Goal: Task Accomplishment & Management: Use online tool/utility

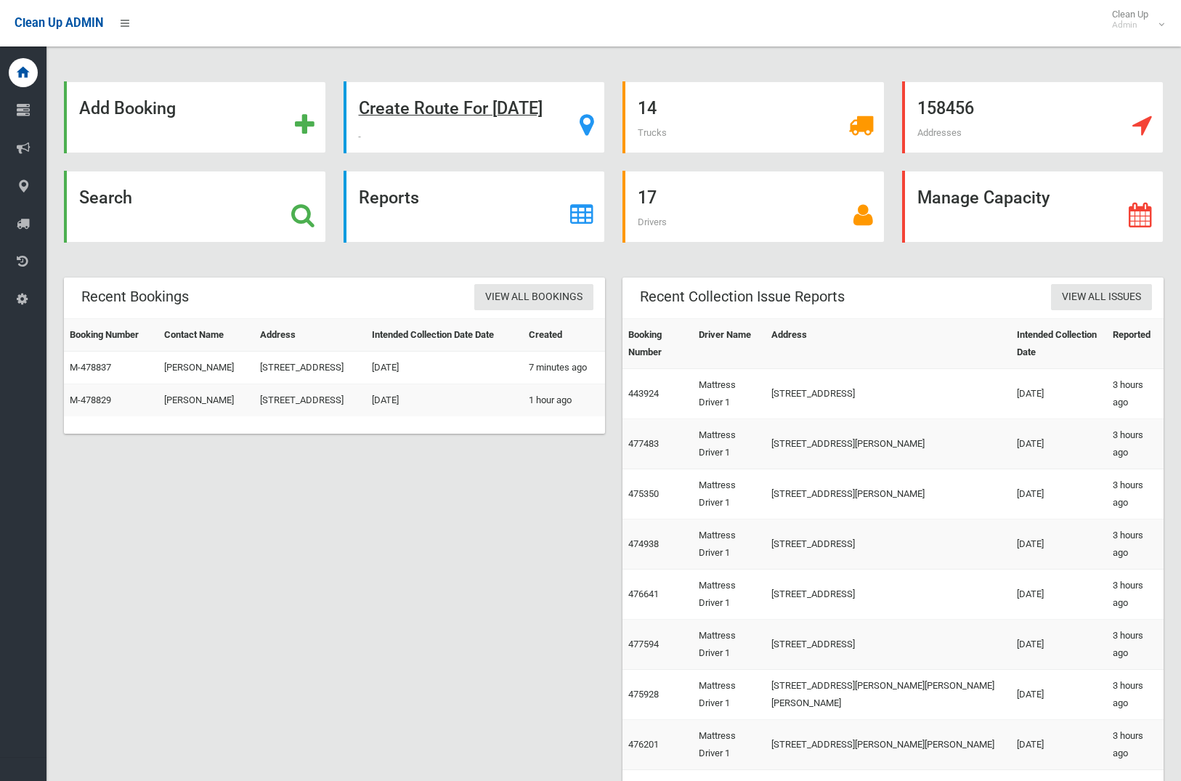
click at [457, 115] on strong "Create Route For [DATE]" at bounding box center [451, 108] width 184 height 20
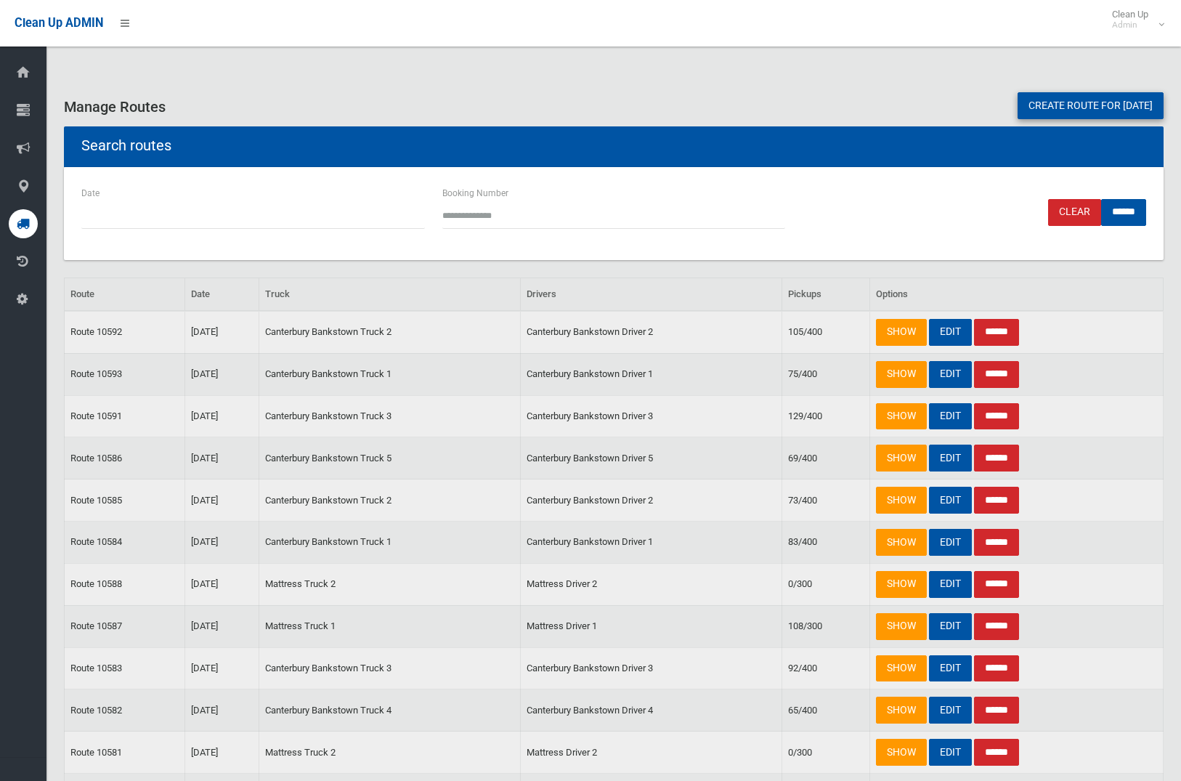
click at [1108, 118] on link "Create route for tomorrow" at bounding box center [1090, 105] width 146 height 27
click at [1097, 113] on link "Create route for tomorrow" at bounding box center [1090, 105] width 146 height 27
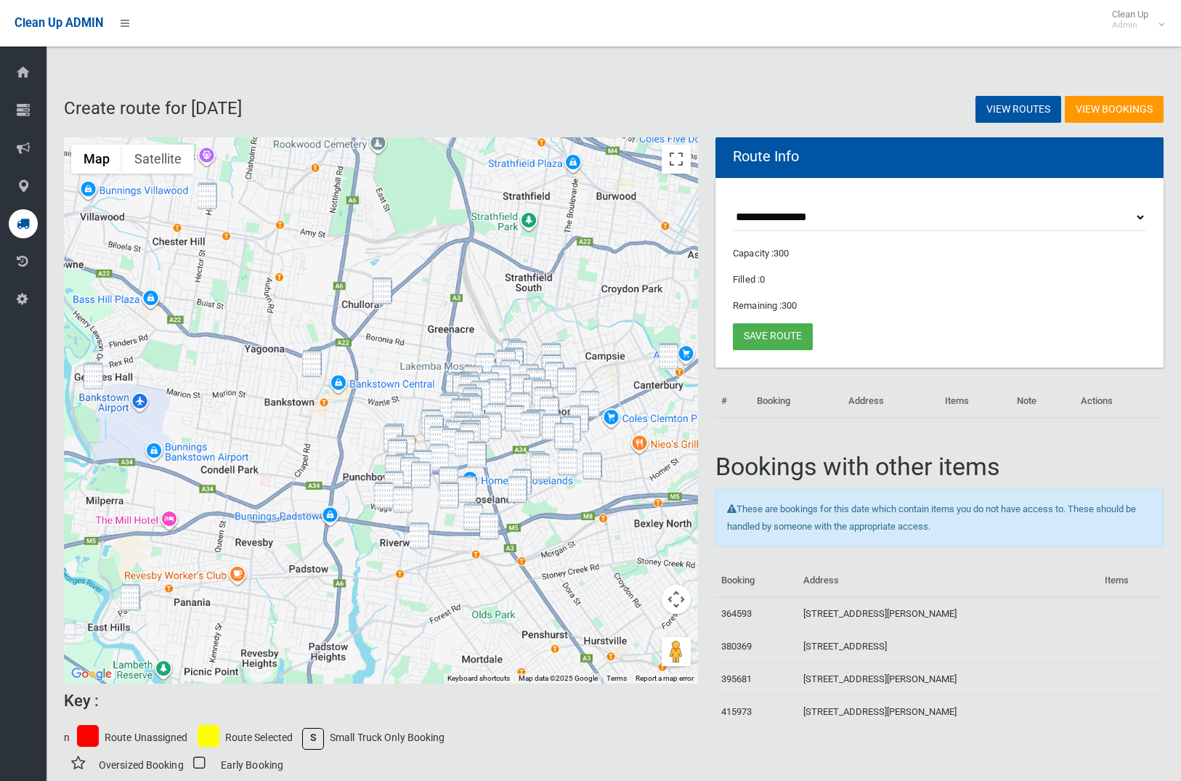
drag, startPoint x: 211, startPoint y: 208, endPoint x: 150, endPoint y: 405, distance: 205.8
click at [211, 208] on img "82 Hector Street, CHESTER HILL NSW 2162" at bounding box center [208, 195] width 20 height 27
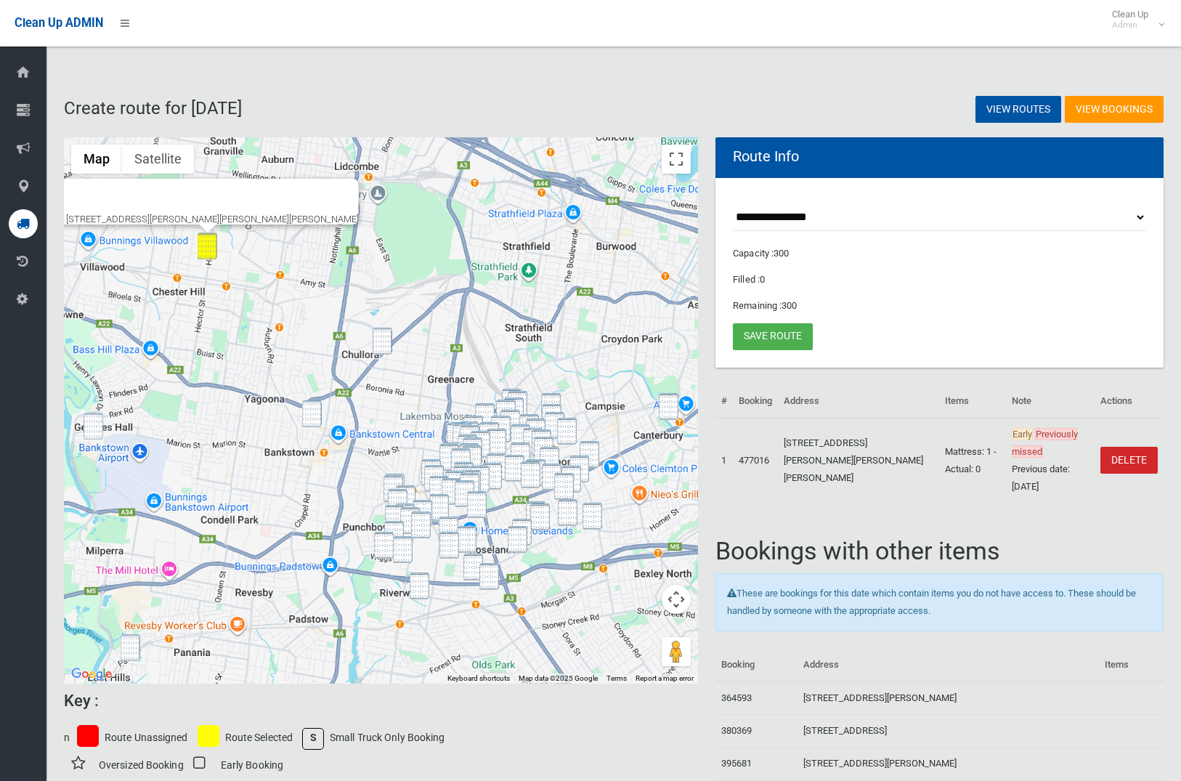
click at [101, 422] on img "15 Endeavour Road, GEORGES HALL NSW 2198" at bounding box center [94, 425] width 20 height 27
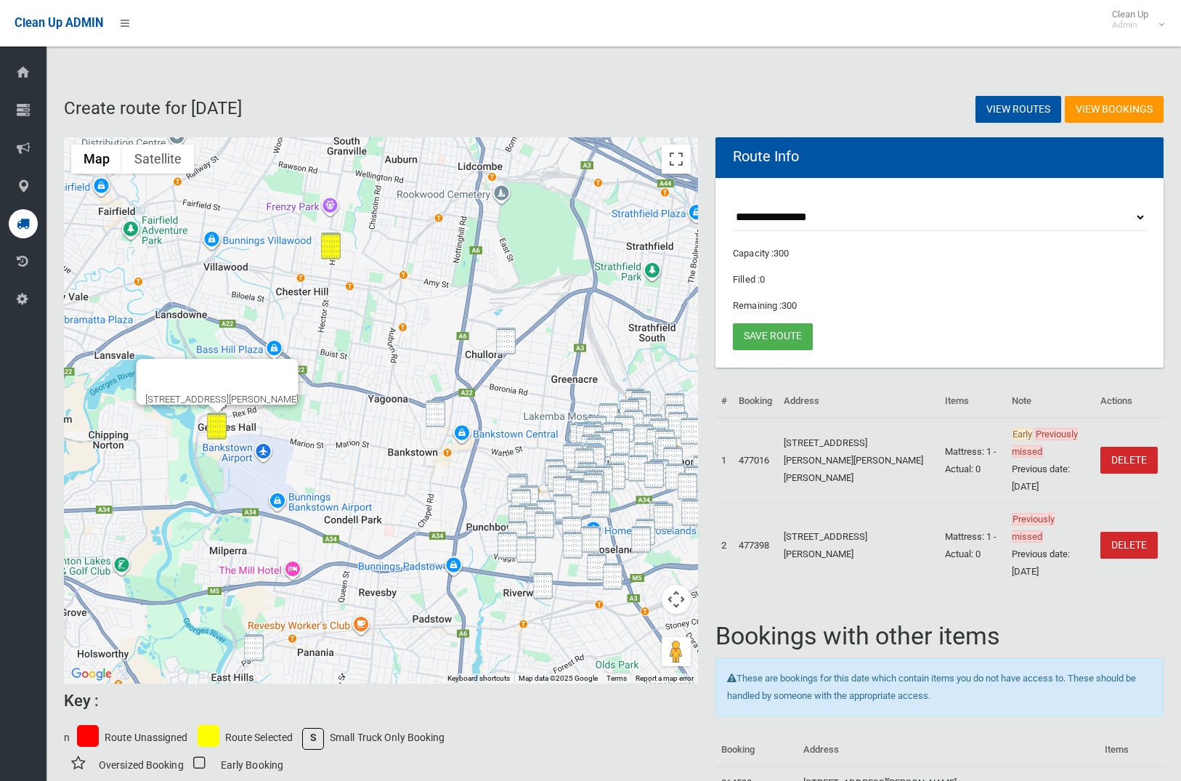
click at [436, 408] on img "68 Meredith Street, BANKSTOWN NSW 2200" at bounding box center [436, 413] width 20 height 27
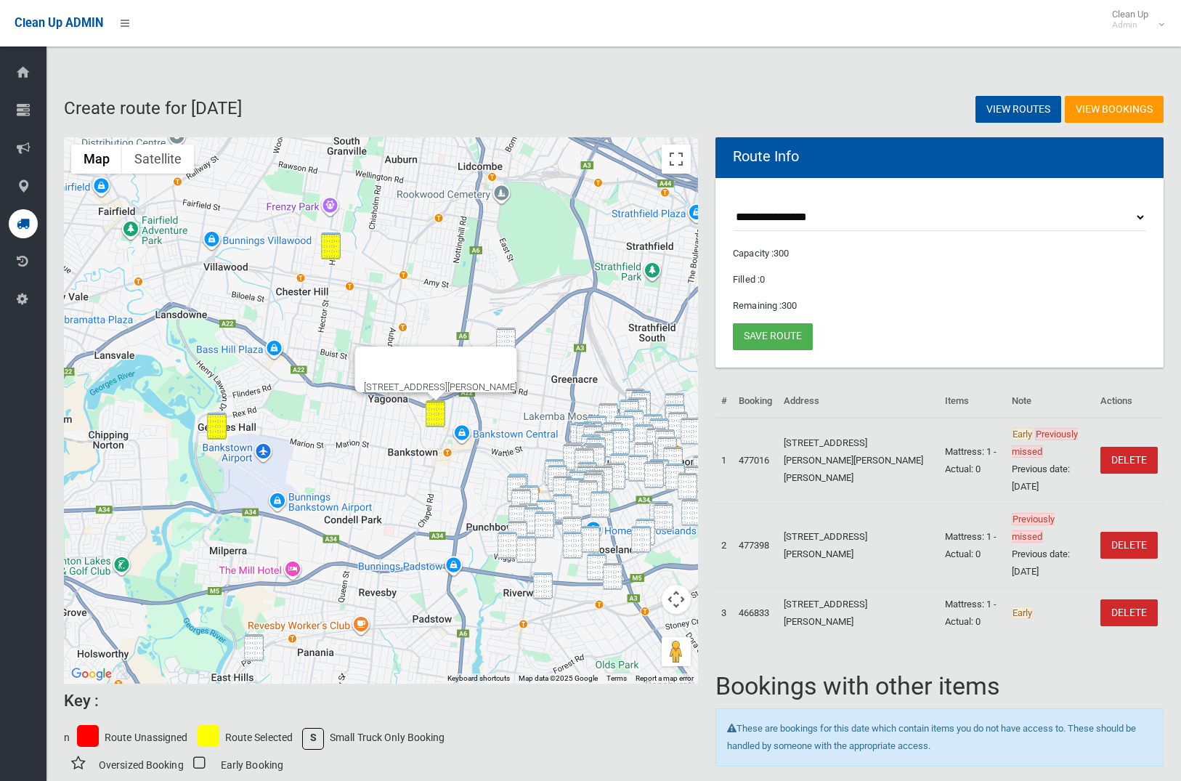
click at [506, 329] on img "209 Hume Highway, GREENACRE NSW 2190" at bounding box center [506, 341] width 20 height 27
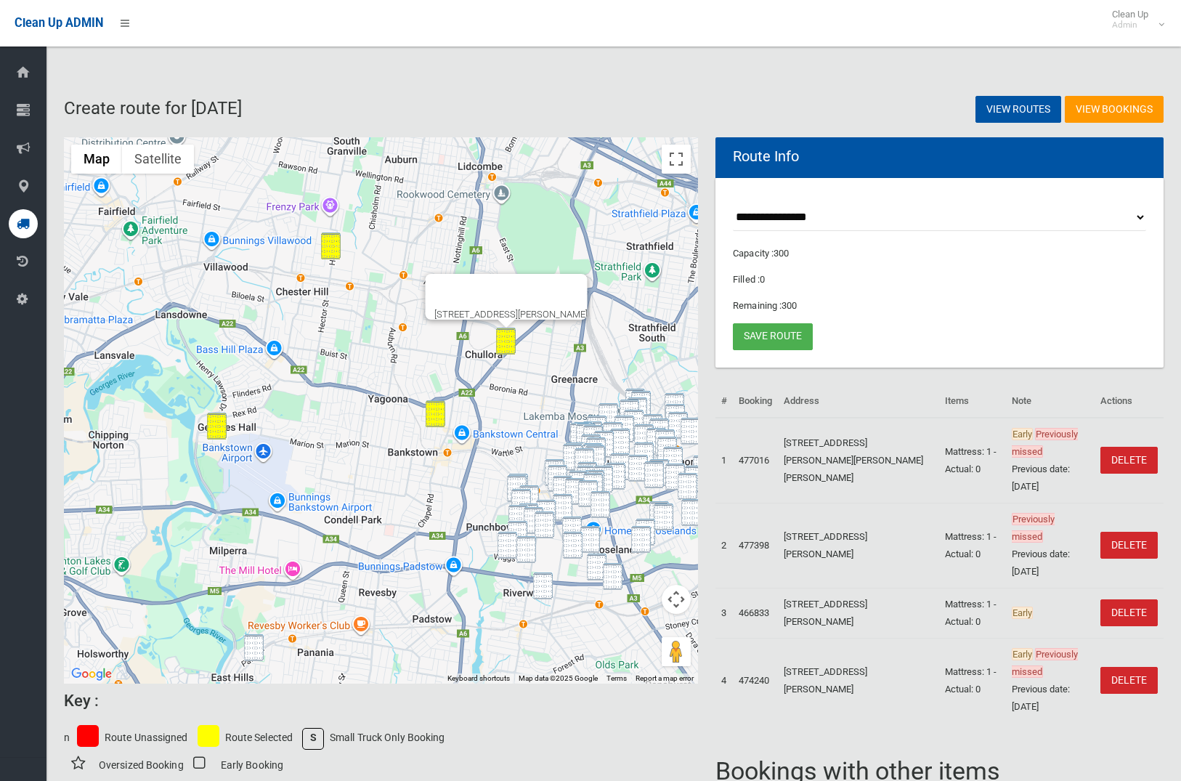
click at [256, 649] on img "6 Lehn Road, EAST HILLS NSW 2213" at bounding box center [254, 647] width 20 height 27
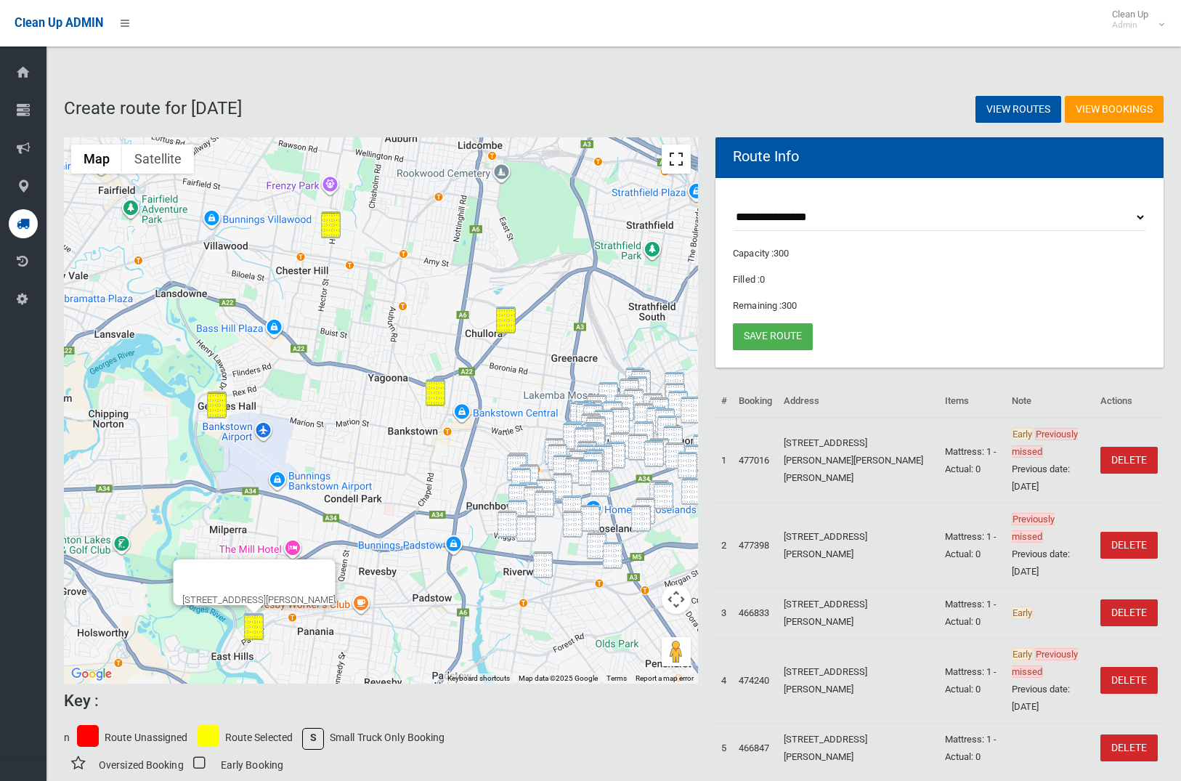
click at [683, 161] on button "Toggle fullscreen view" at bounding box center [676, 159] width 29 height 29
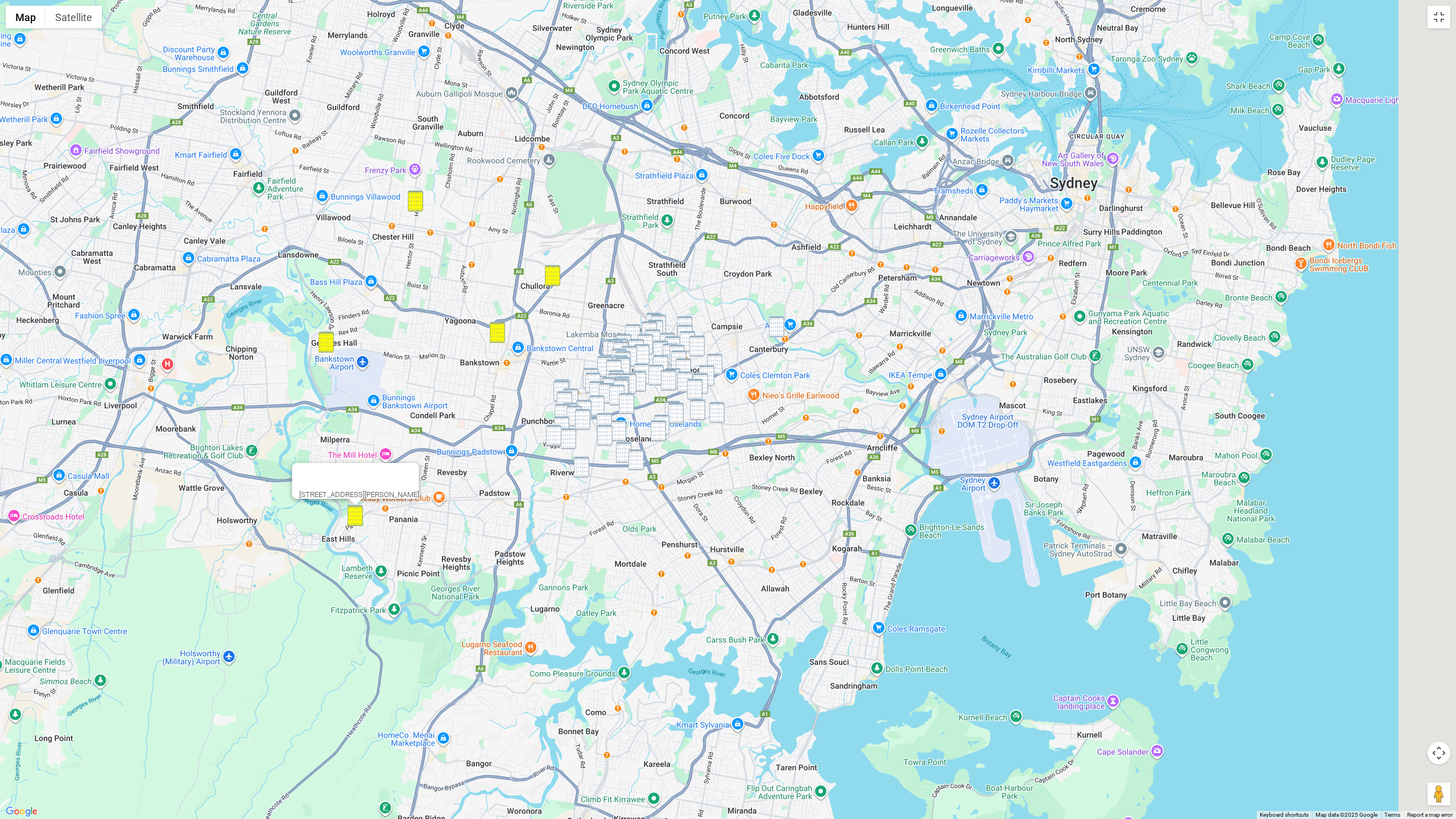
drag, startPoint x: 984, startPoint y: 214, endPoint x: 710, endPoint y: 150, distance: 281.4
click at [710, 150] on div "[STREET_ADDRESS][PERSON_NAME]" at bounding box center [728, 410] width 1456 height 819
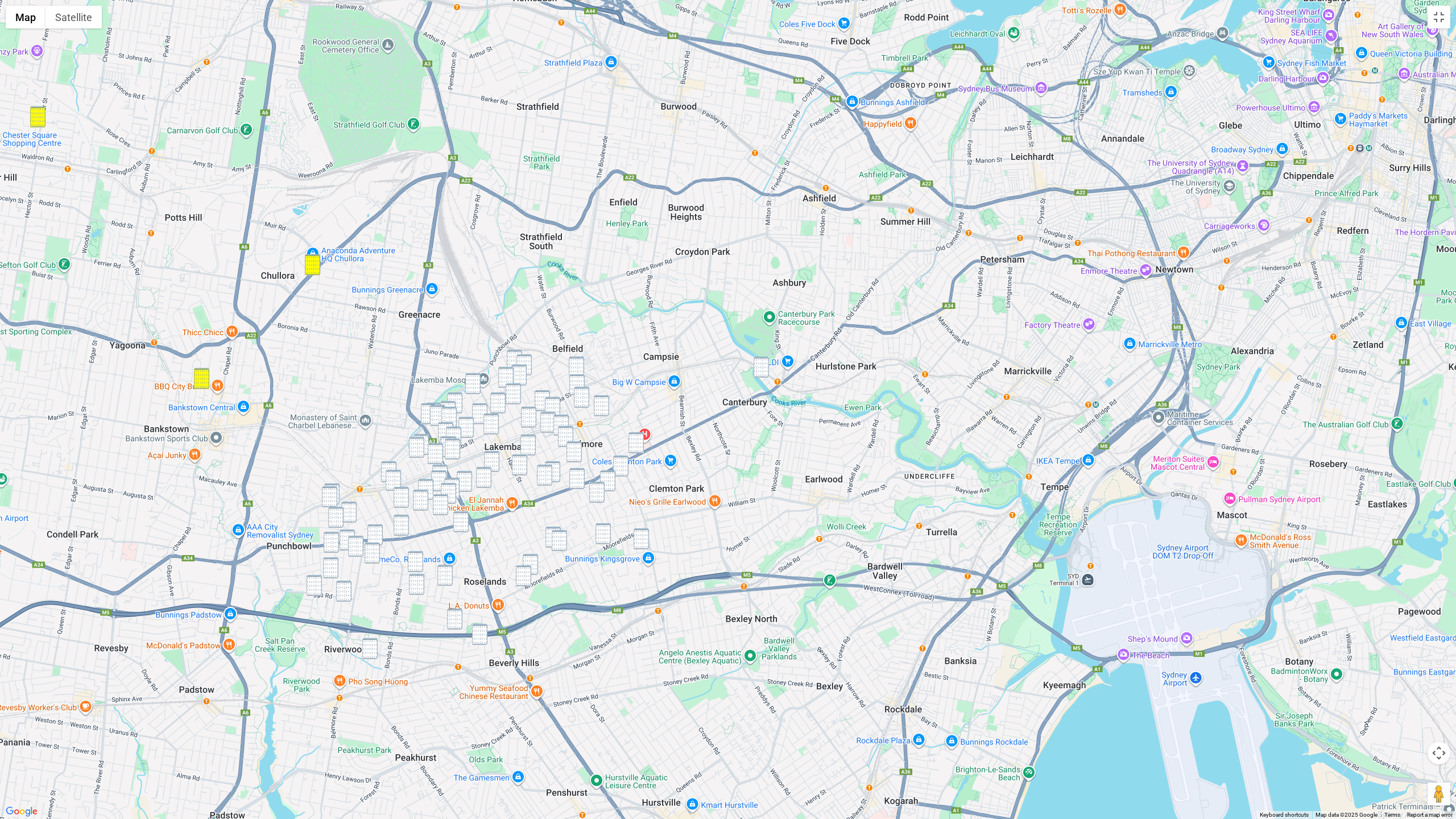
click at [760, 375] on img "11-15 Charles Street, CANTERBURY NSW 2193" at bounding box center [761, 366] width 16 height 21
click at [580, 369] on img "56 Paxton Avenue, BELMORE NSW 2192" at bounding box center [576, 366] width 16 height 21
click at [580, 388] on img "53 Etela Street, BELMORE NSW 2192" at bounding box center [582, 397] width 16 height 21
click at [573, 385] on img "42 Sudbury Street, BELMORE NSW 2192" at bounding box center [577, 384] width 16 height 21
click at [609, 406] on div "42 Sudbury Street, BELMORE NSW 2192" at bounding box center [728, 410] width 1456 height 819
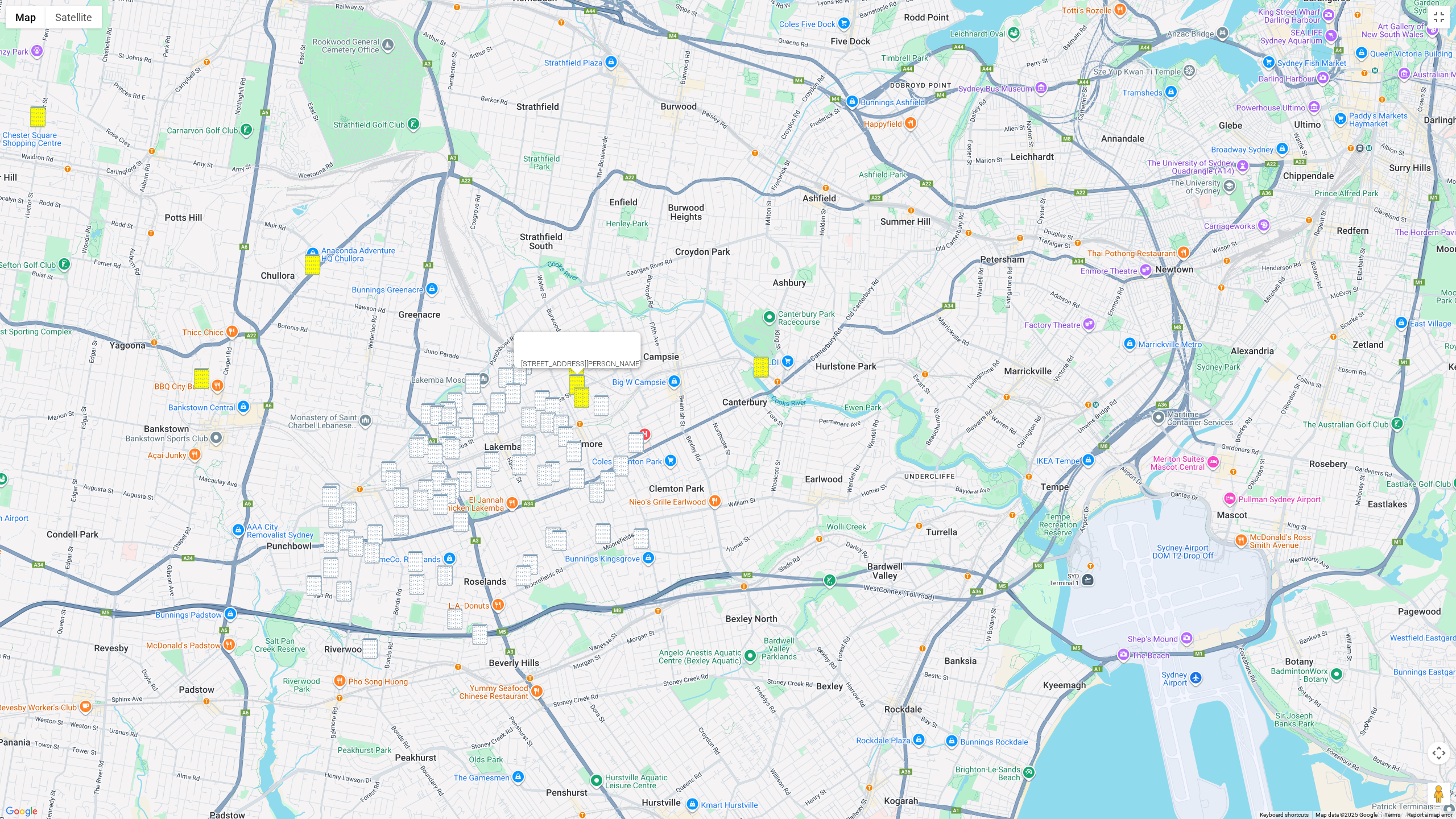
drag, startPoint x: 600, startPoint y: 412, endPoint x: 605, endPoint y: 421, distance: 10.3
click at [600, 412] on img "16 Redman Parade, BELMORE NSW 2192" at bounding box center [602, 406] width 16 height 21
click at [637, 442] on img "585-589 Canterbury Road, BELMORE NSW 2192" at bounding box center [636, 442] width 16 height 21
drag, startPoint x: 511, startPoint y: 349, endPoint x: 526, endPoint y: 359, distance: 18.0
click at [511, 349] on div "[STREET_ADDRESS][PERSON_NAME]" at bounding box center [728, 410] width 1456 height 819
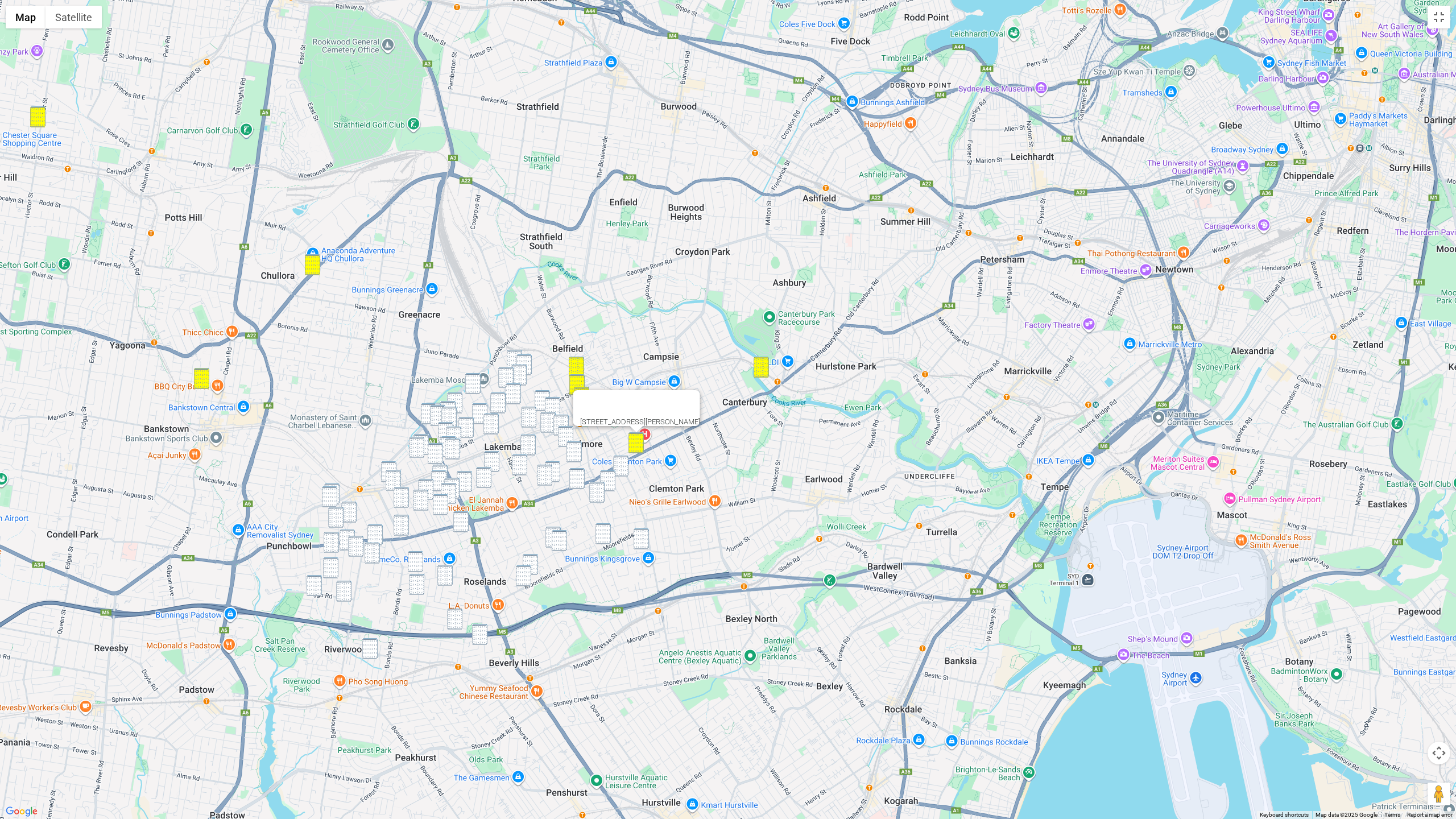
click at [525, 357] on img "1/42 Lucerne Street, BELMORE NSW 2192" at bounding box center [524, 364] width 16 height 21
click at [508, 355] on img "86 Knox Street, BELMORE NSW 2192" at bounding box center [515, 360] width 16 height 21
drag, startPoint x: 517, startPoint y: 369, endPoint x: 501, endPoint y: 370, distance: 16.0
click at [517, 369] on img "53 Benaroon Road, BELMORE NSW 2192" at bounding box center [519, 374] width 16 height 21
click at [501, 370] on img "81 Yangoora Road, LAKEMBA NSW 2195" at bounding box center [506, 377] width 16 height 21
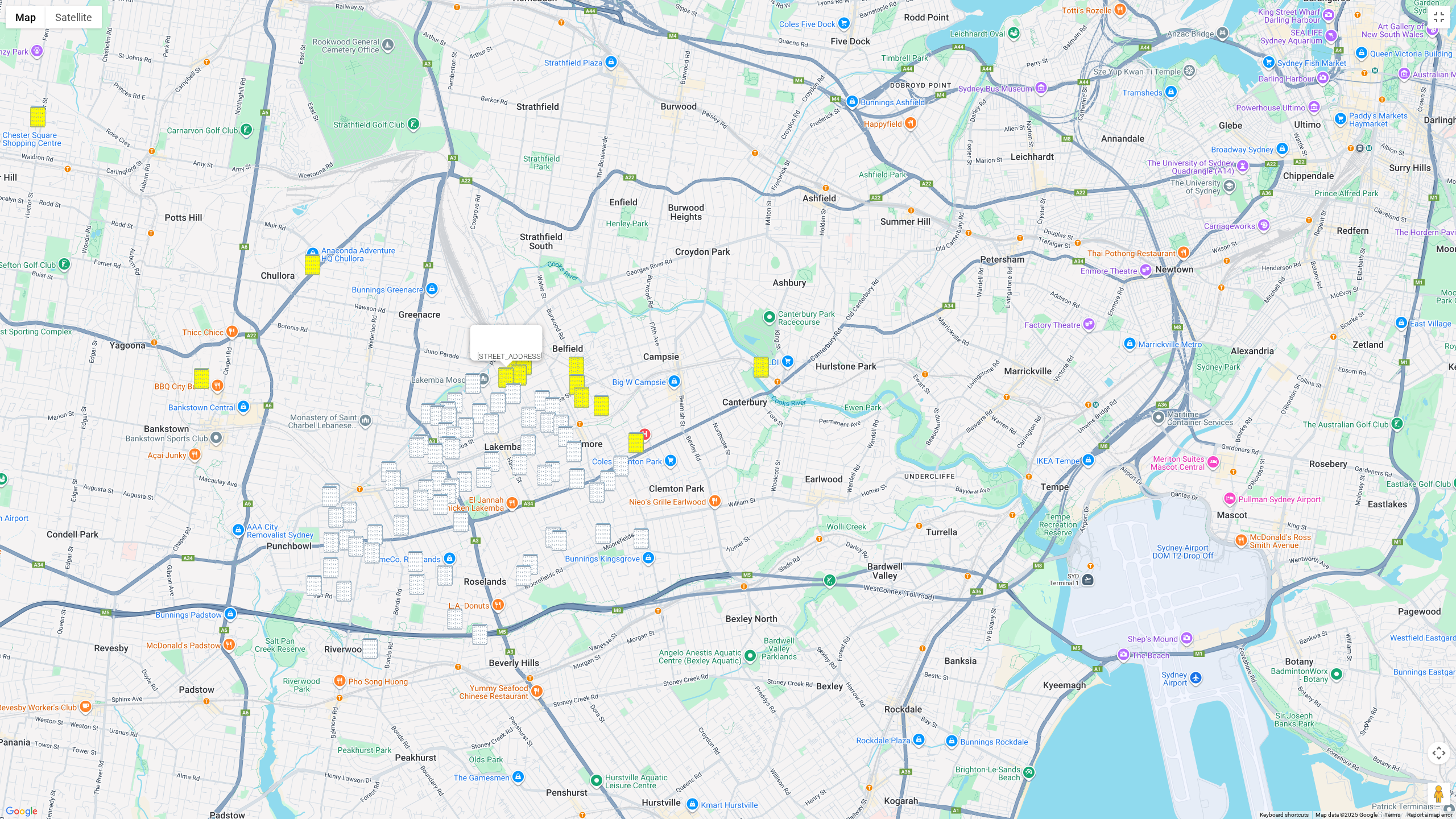
drag, startPoint x: 479, startPoint y: 378, endPoint x: 485, endPoint y: 381, distance: 6.7
click at [479, 378] on img "97 Hampden Road, LAKEMBA NSW 2195" at bounding box center [473, 383] width 16 height 21
click at [517, 389] on img "28 Barremma Road, LAKEMBA NSW 2195" at bounding box center [514, 393] width 16 height 21
click at [547, 391] on img "31 Brande Street, BELMORE NSW 2192" at bounding box center [543, 400] width 16 height 21
click at [553, 400] on img "13 Oxford Street, BELMORE NSW 2192" at bounding box center [553, 407] width 16 height 21
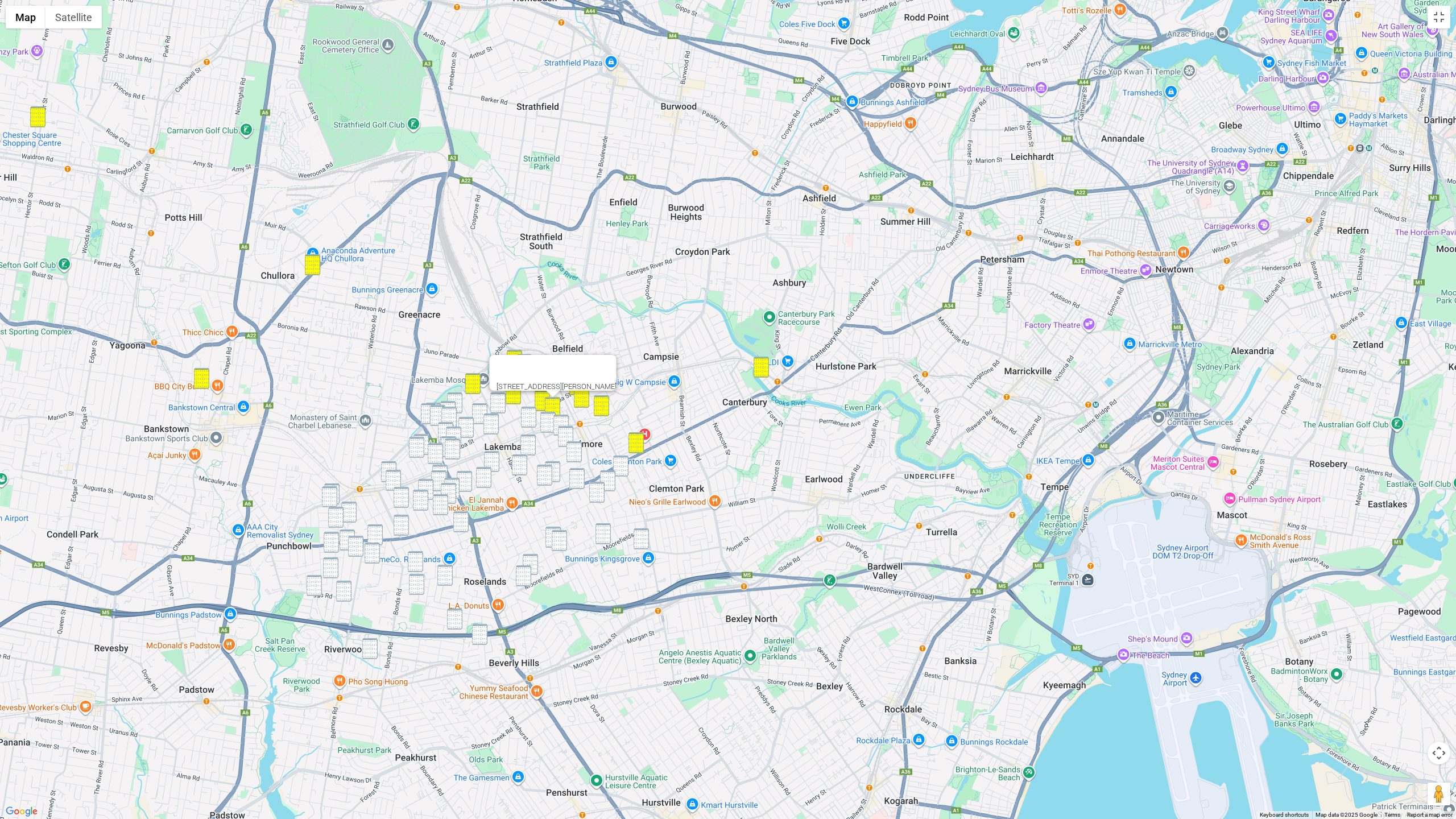
click at [558, 416] on img "11 Gladstone Street, BELMORE NSW 2192" at bounding box center [562, 424] width 16 height 21
click at [545, 417] on img "101-105 Bridge Road, BELMORE NSW 2192" at bounding box center [548, 422] width 16 height 21
click at [527, 417] on img "27 Moreton Street, LAKEMBA NSW 2195" at bounding box center [529, 417] width 16 height 21
drag, startPoint x: 565, startPoint y: 433, endPoint x: 573, endPoint y: 448, distance: 17.0
click at [565, 433] on img "38 Collins Street, BELMORE NSW 2192" at bounding box center [565, 436] width 16 height 21
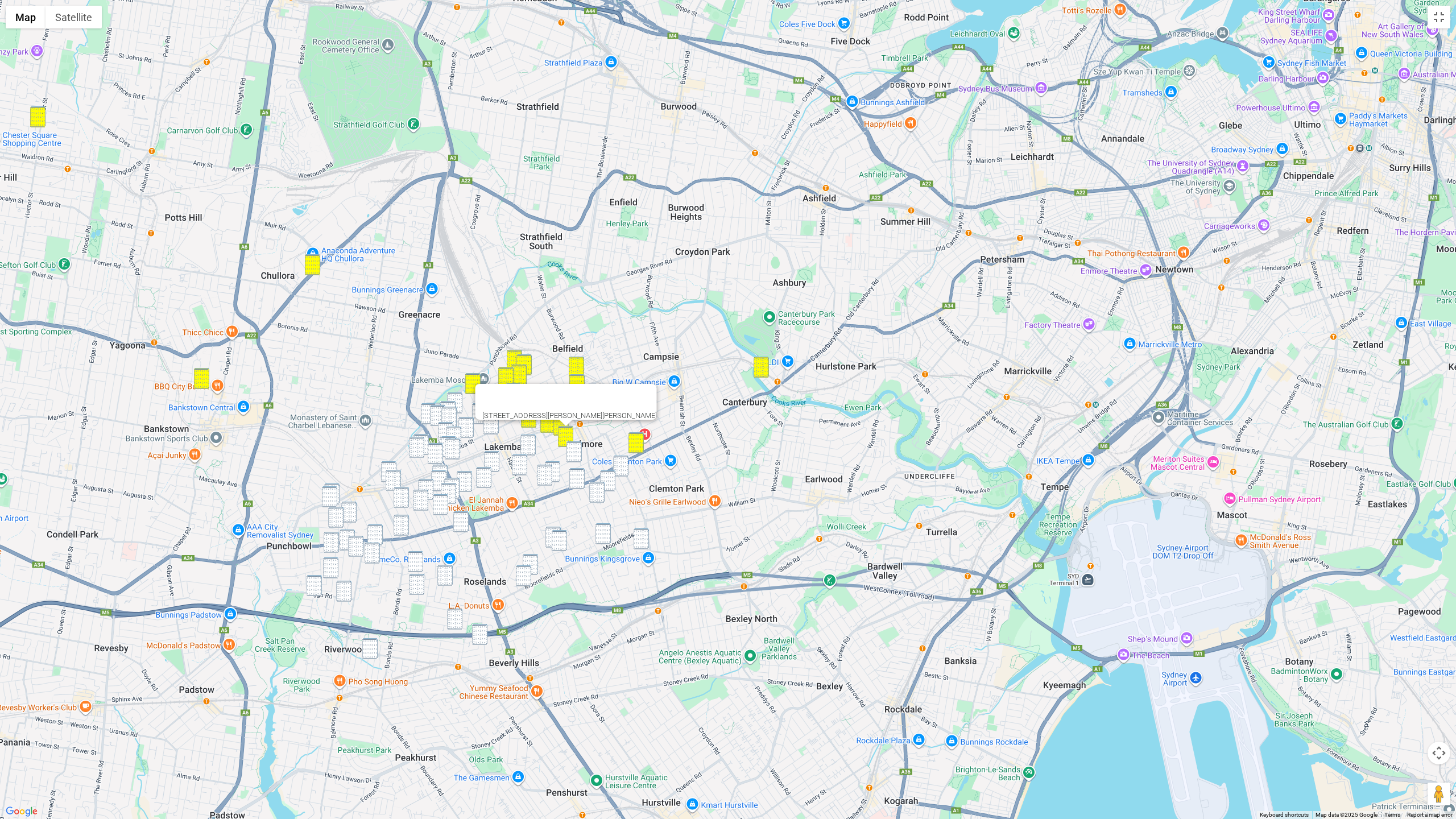
click at [574, 449] on img "12 York Street, BELMORE NSW 2192" at bounding box center [574, 452] width 16 height 21
click at [621, 462] on img "18 Platts Avenue, BELMORE NSW 2192" at bounding box center [621, 466] width 16 height 21
click at [583, 472] on img "776-784 Canterbury Road, BELMORE NSW 2192" at bounding box center [577, 478] width 16 height 21
drag, startPoint x: 571, startPoint y: 480, endPoint x: 594, endPoint y: 478, distance: 23.1
click at [572, 480] on img "776-784 Canterbury Road, BELMORE NSW 2192" at bounding box center [577, 478] width 16 height 21
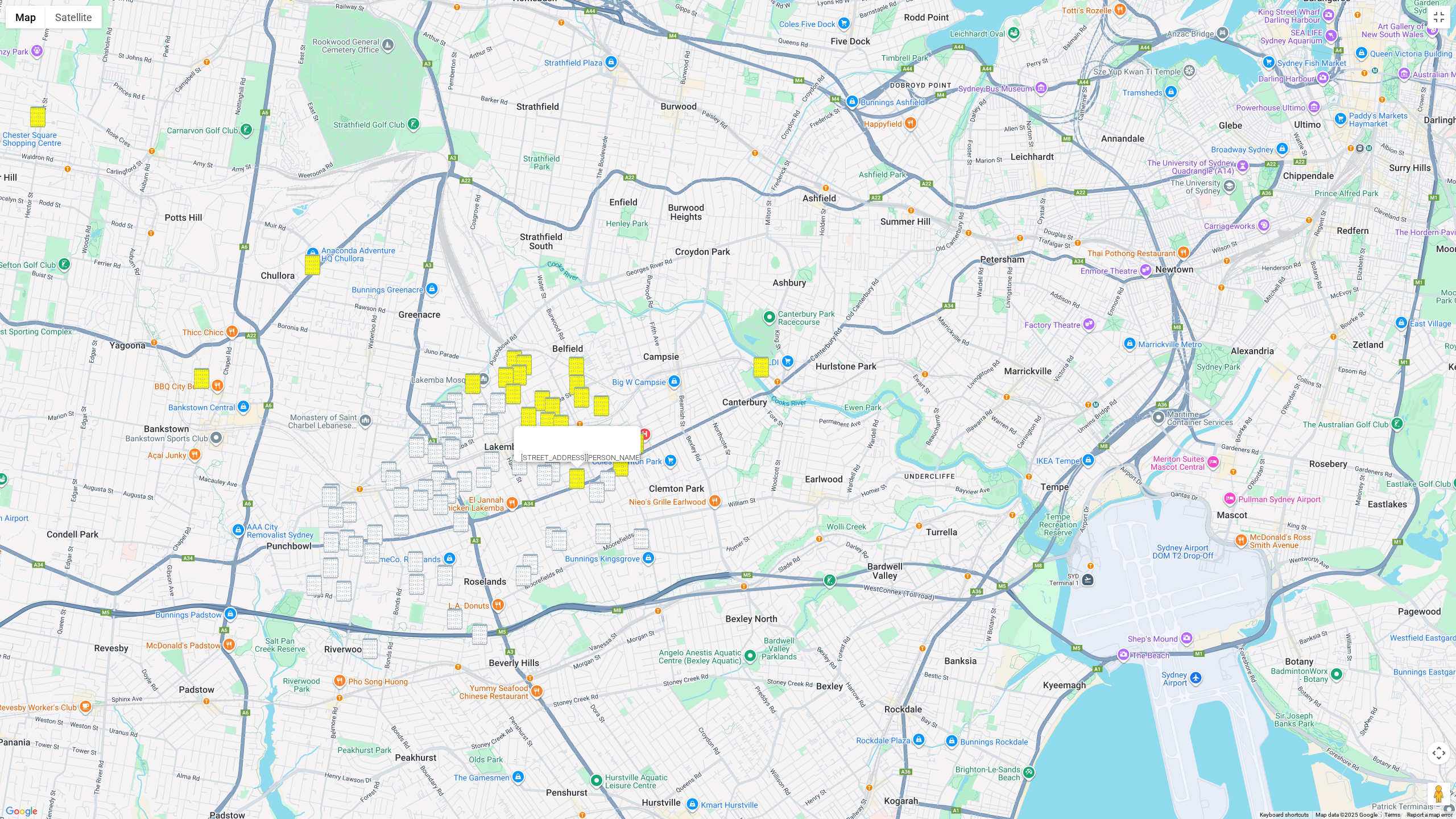
click at [612, 478] on img "30 Nelson Avenue, BELMORE NSW 2192" at bounding box center [608, 481] width 16 height 21
drag, startPoint x: 594, startPoint y: 496, endPoint x: 600, endPoint y: 525, distance: 29.6
click at [595, 496] on img "29-31 Garden Street, BELMORE NSW 2192" at bounding box center [597, 492] width 16 height 21
drag, startPoint x: 600, startPoint y: 531, endPoint x: 630, endPoint y: 535, distance: 30.3
click at [602, 532] on img "7 Cripps Avenue, KINGSGROVE NSW 2208" at bounding box center [603, 533] width 16 height 21
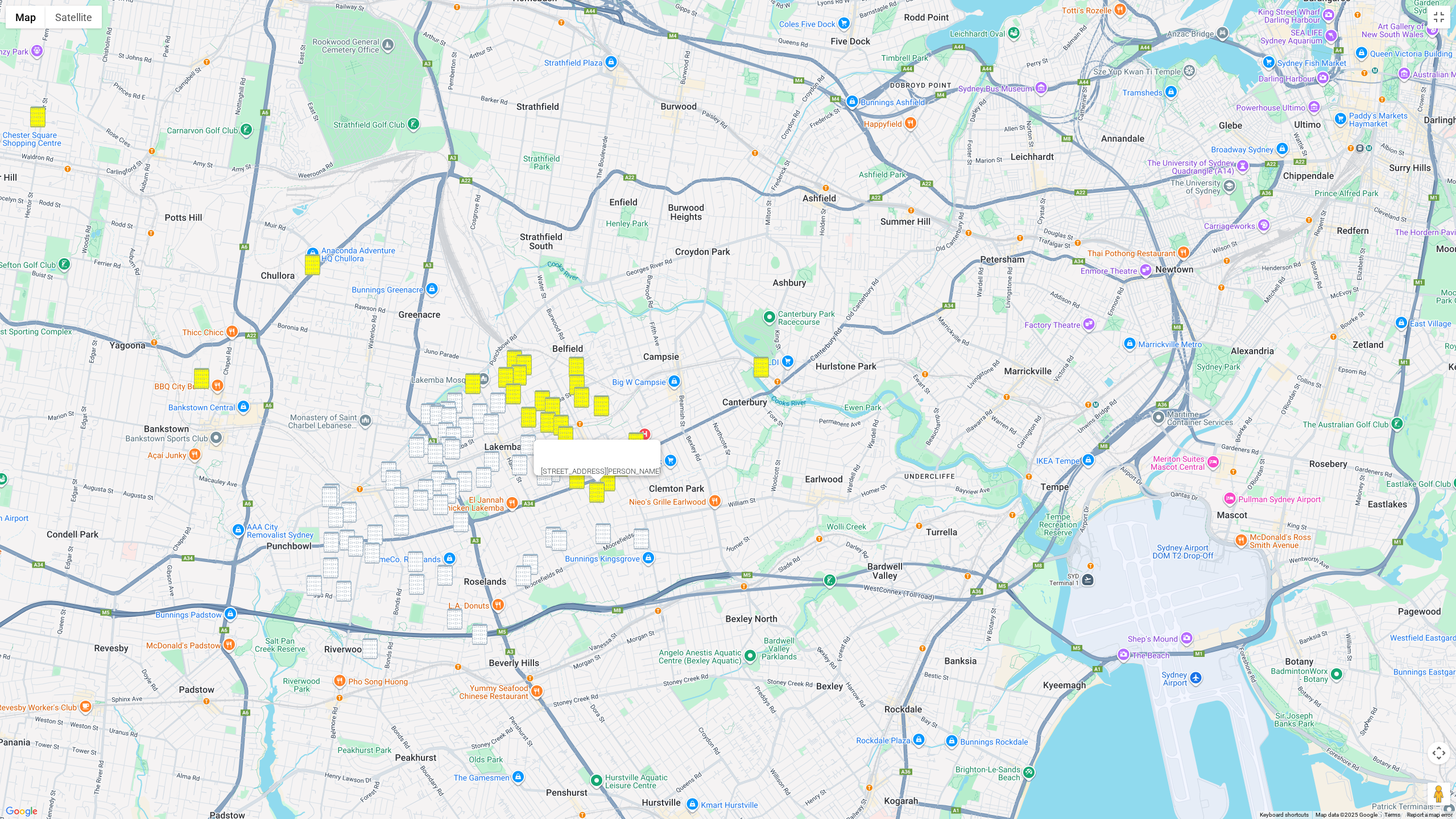
drag, startPoint x: 637, startPoint y: 537, endPoint x: 616, endPoint y: 525, distance: 24.2
click at [637, 537] on img "5-9 St Albans Road, KINGSGROVE NSW 2208" at bounding box center [641, 539] width 16 height 21
click at [549, 529] on img "24 McCallum Street, ROSELANDS NSW 2196" at bounding box center [553, 536] width 16 height 21
click at [566, 544] on img "17 Bower Street, ROSELANDS NSW 2196" at bounding box center [559, 540] width 16 height 21
click at [504, 402] on img "1/18 Garrong Road, LAKEMBA NSW 2195" at bounding box center [498, 402] width 16 height 21
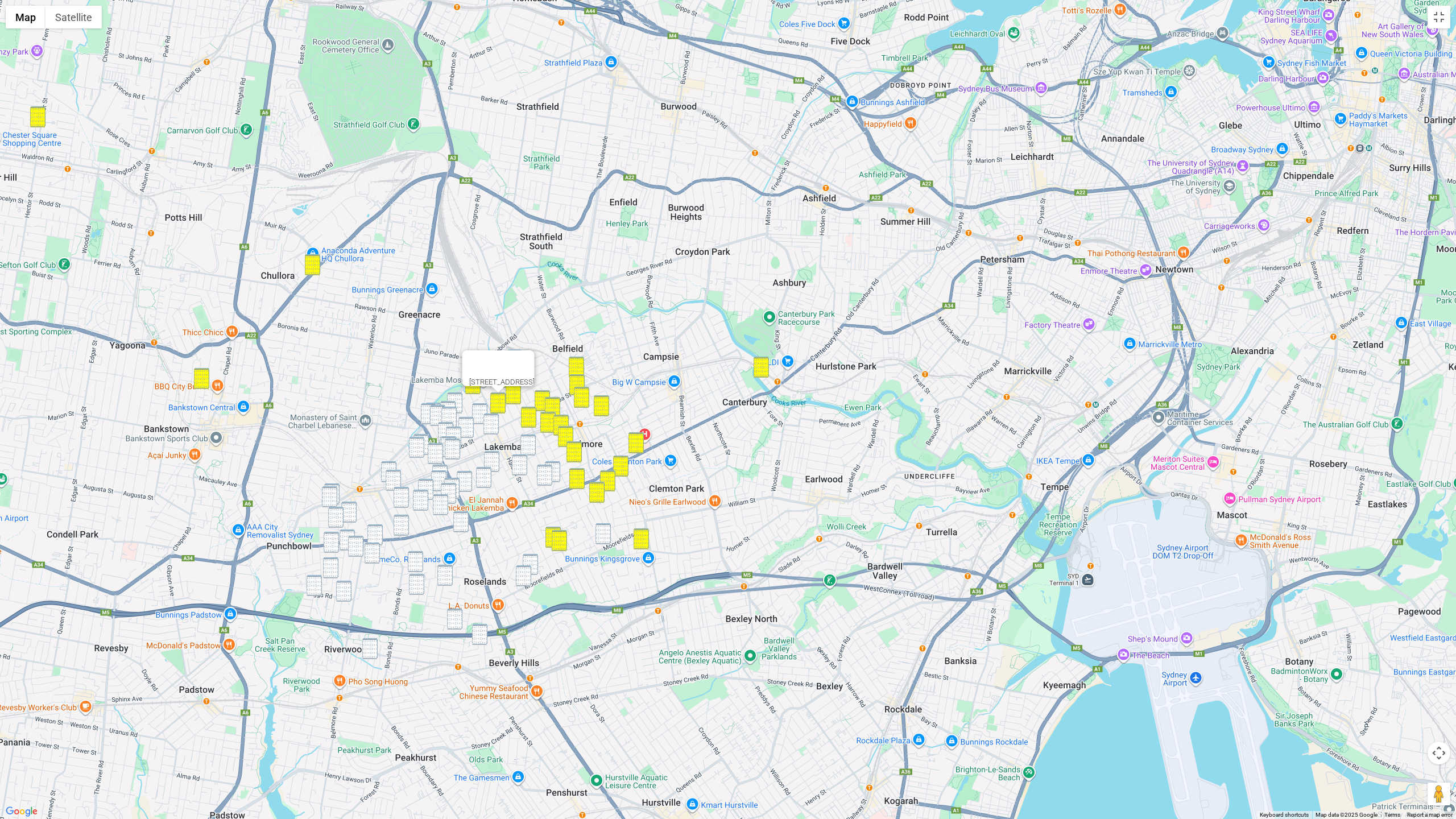
click at [461, 397] on img "64 Colin Street, LAKEMBA NSW 2195" at bounding box center [455, 402] width 16 height 21
drag, startPoint x: 484, startPoint y: 407, endPoint x: 493, endPoint y: 422, distance: 17.5
click at [484, 407] on img "16A Hampden Road, LAKEMBA NSW 2195" at bounding box center [480, 413] width 16 height 21
drag, startPoint x: 493, startPoint y: 422, endPoint x: 515, endPoint y: 443, distance: 30.4
click at [493, 422] on img "182 Lakemba Street, LAKEMBA NSW 2195" at bounding box center [491, 424] width 16 height 21
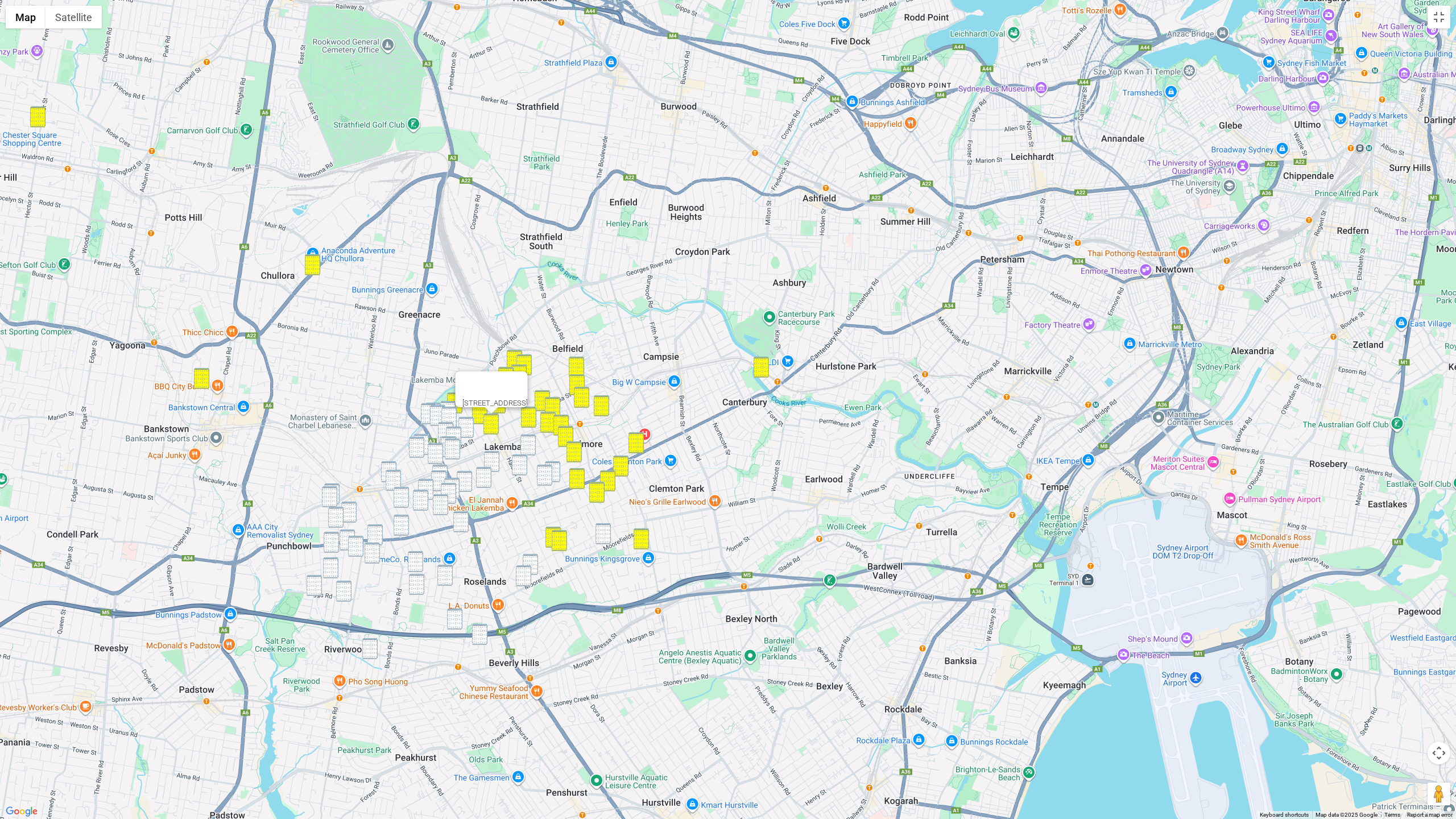
drag, startPoint x: 523, startPoint y: 446, endPoint x: 535, endPoint y: 468, distance: 25.1
click at [523, 446] on img "64B Dennis Street, LAKEMBA NSW 2195" at bounding box center [528, 445] width 16 height 21
drag, startPoint x: 558, startPoint y: 471, endPoint x: 551, endPoint y: 474, distance: 7.6
click at [558, 471] on img "133 Moreton Street, LAKEMBA NSW 2195" at bounding box center [553, 471] width 16 height 21
click at [543, 474] on img "90 Chalmers Street, LAKEMBA NSW 2195" at bounding box center [545, 474] width 16 height 21
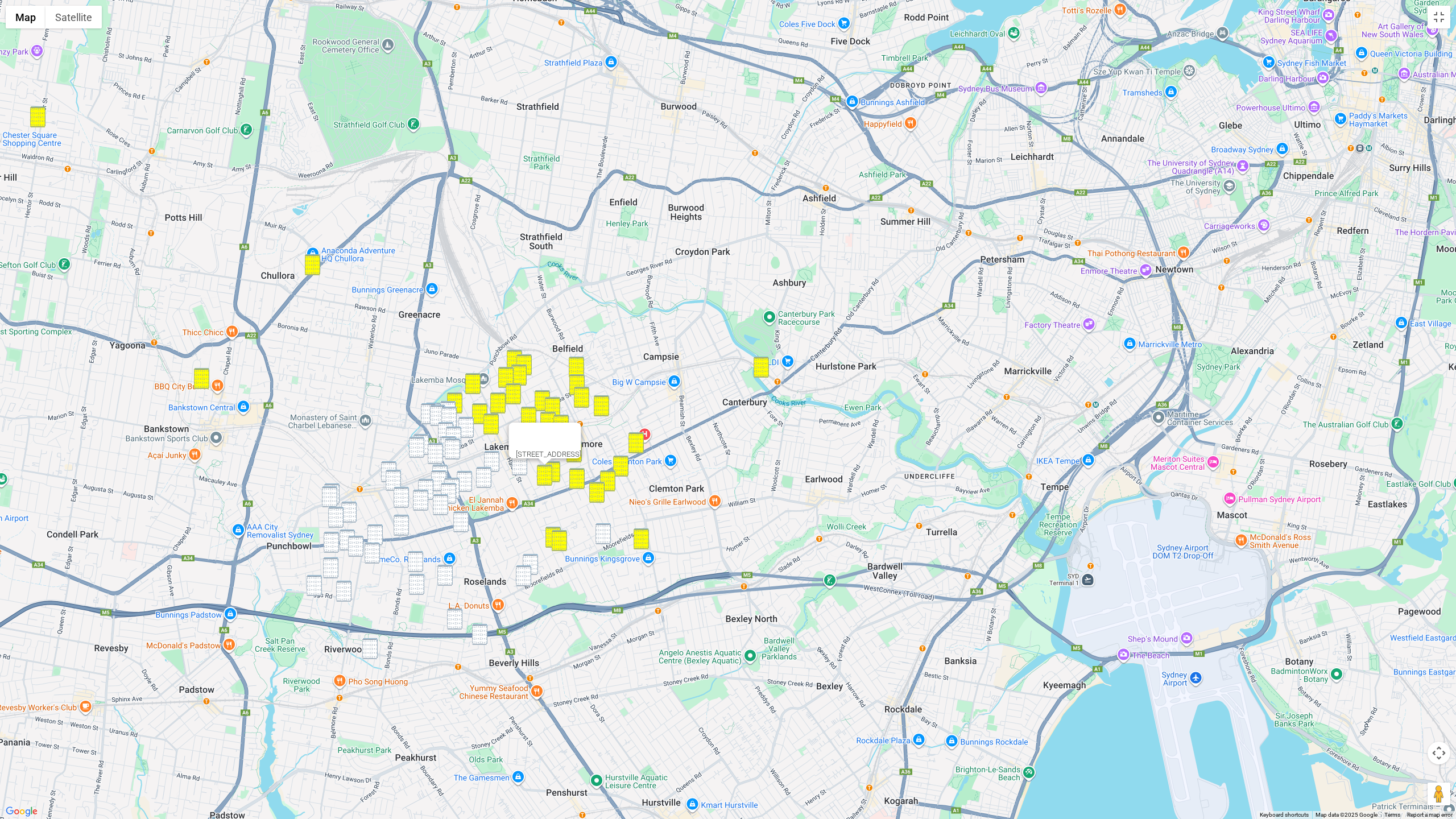
drag, startPoint x: 612, startPoint y: 537, endPoint x: 604, endPoint y: 532, distance: 9.4
click at [612, 536] on div "90 Chalmers Street, LAKEMBA NSW 2195" at bounding box center [728, 410] width 1456 height 819
click at [598, 536] on img "7 Cripps Avenue, KINGSGROVE NSW 2208" at bounding box center [603, 533] width 16 height 21
click at [525, 566] on img "3/2 Rogers Street, ROSELANDS NSW 2196" at bounding box center [524, 575] width 16 height 21
click at [531, 561] on div at bounding box center [524, 562] width 14 height 7
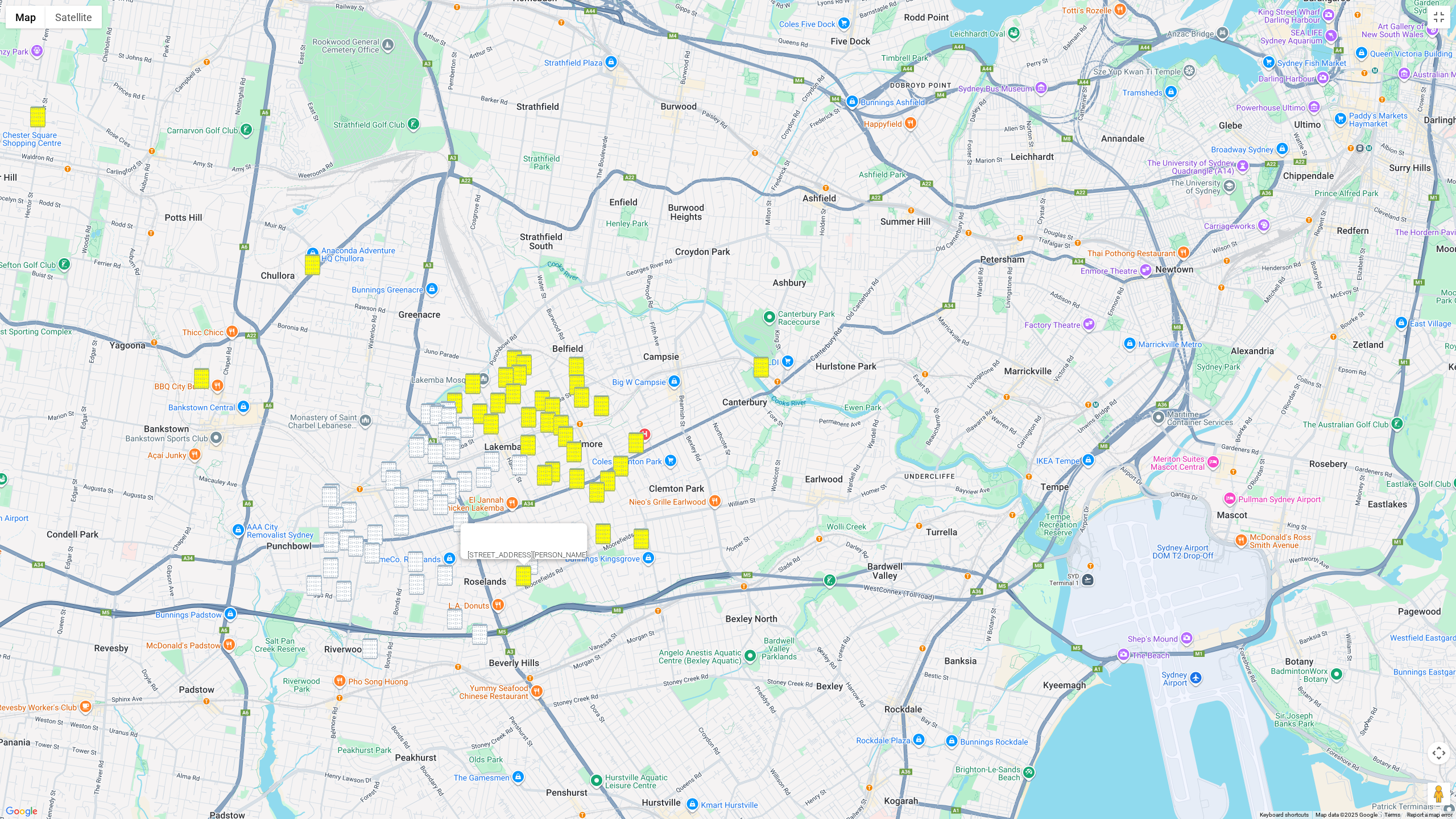
click at [537, 565] on img "13 Kerry Crescent, ROSELANDS NSW 2196" at bounding box center [530, 564] width 16 height 21
click at [450, 402] on img "50 Fairmount Street, LAKEMBA NSW 2195" at bounding box center [448, 411] width 16 height 21
click at [455, 417] on img "40 Fairmount Street, LAKEMBA NSW 2195" at bounding box center [450, 417] width 16 height 21
drag, startPoint x: 468, startPoint y: 424, endPoint x: 472, endPoint y: 437, distance: 13.6
click at [468, 424] on img "12 Colin Street, LAKEMBA NSW 2195" at bounding box center [466, 427] width 16 height 21
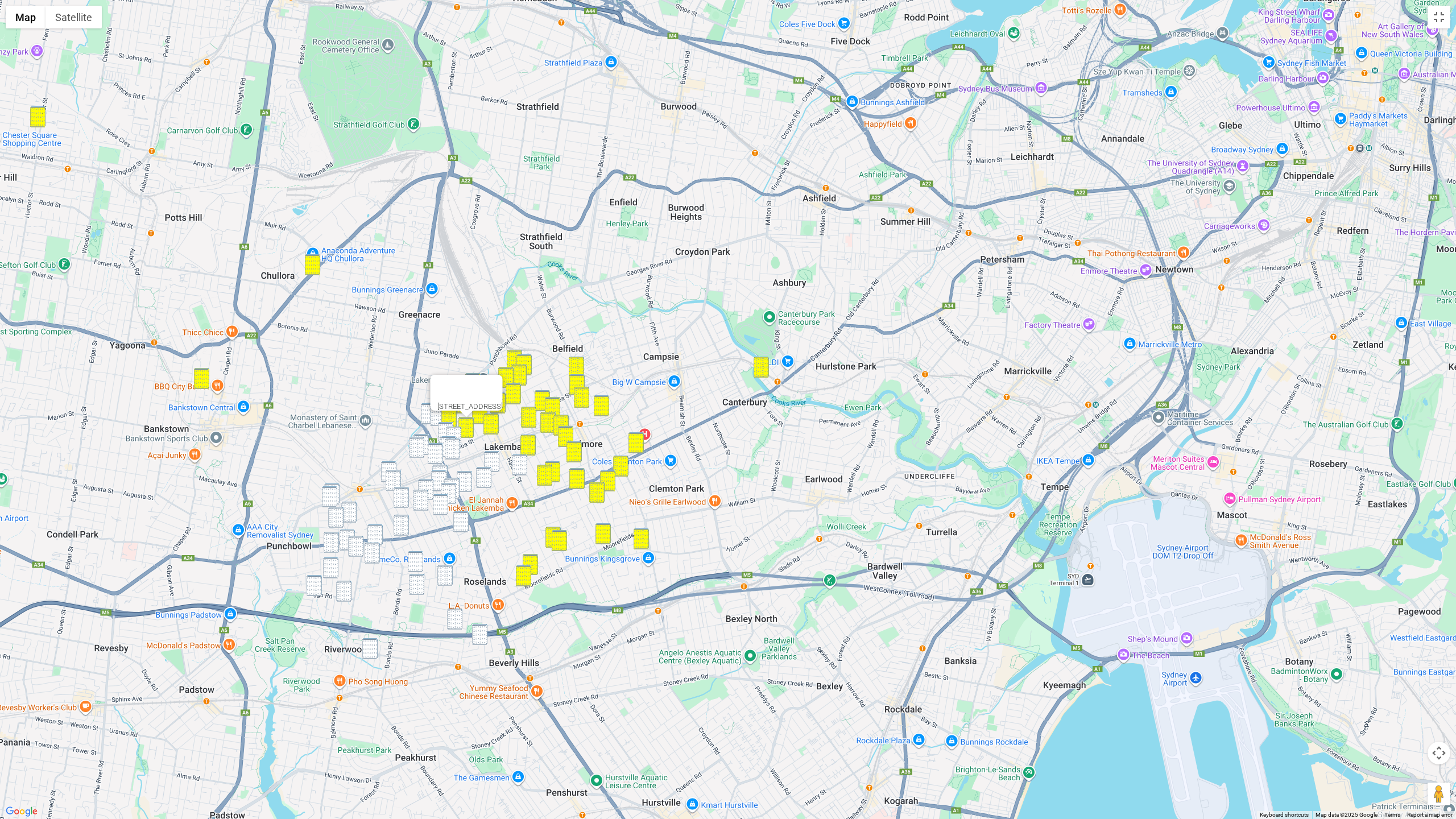
click at [487, 458] on img "64-66 Sproule Street, LAKEMBA NSW 2195" at bounding box center [492, 461] width 16 height 21
click at [516, 461] on img "4/205 Haldon Street, LAKEMBA NSW 2195" at bounding box center [520, 464] width 16 height 21
click at [479, 478] on img "69 Ernest Street, LAKEMBA NSW 2195" at bounding box center [484, 477] width 16 height 21
drag, startPoint x: 439, startPoint y: 467, endPoint x: 439, endPoint y: 478, distance: 11.0
click at [439, 467] on img "1-3 Denman Avenue, WILEY PARK NSW 2195" at bounding box center [440, 474] width 16 height 21
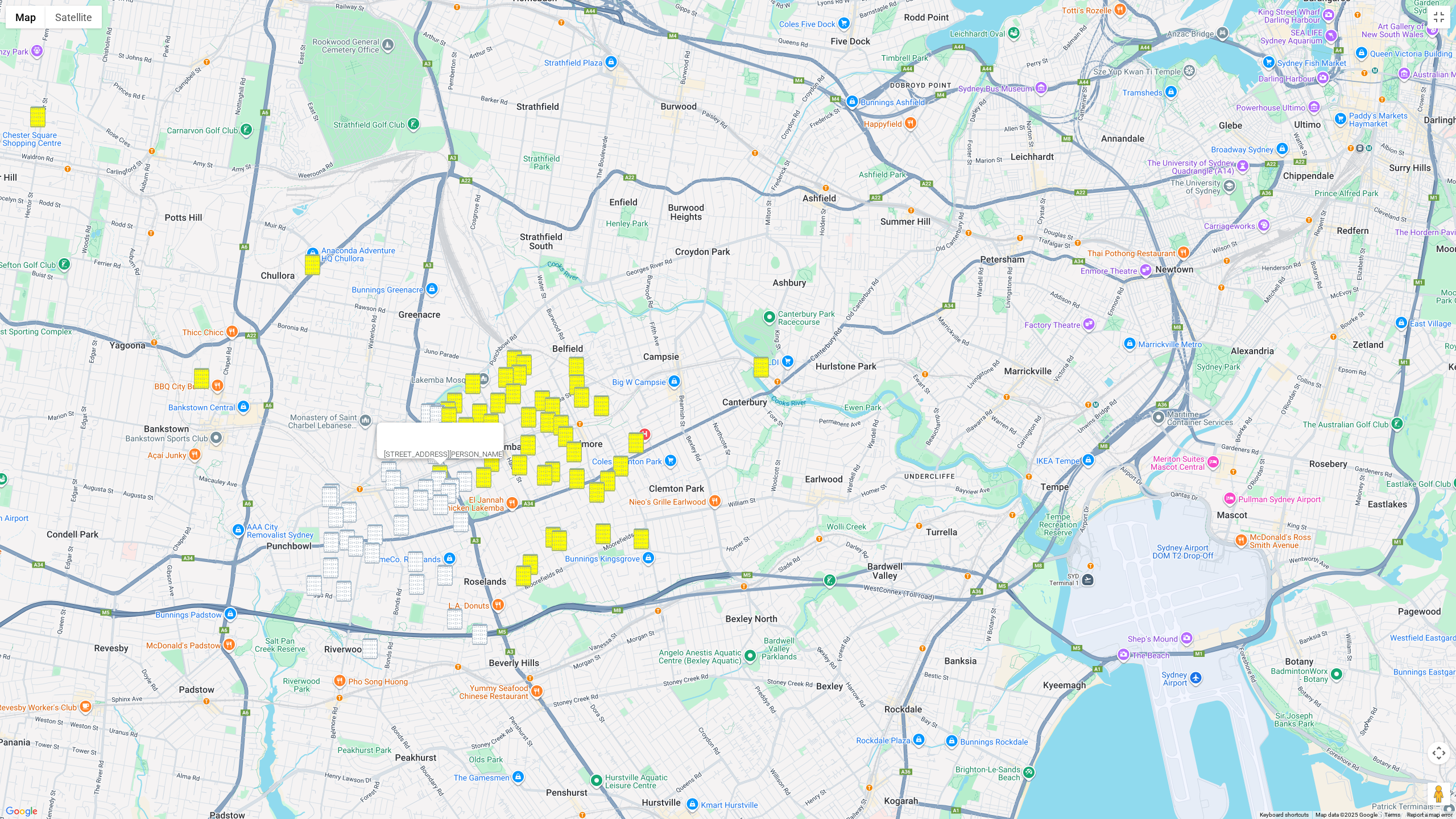
click at [439, 478] on img "10 Ferguson Avenue, WILEY PARK NSW 2195" at bounding box center [439, 481] width 16 height 21
click at [468, 481] on img "6-8 Mary Street, WILEY PARK NSW 2195" at bounding box center [464, 481] width 16 height 21
click at [452, 482] on img "22-24 Denman Avenue, WILEY PARK NSW 2195" at bounding box center [452, 488] width 16 height 21
click at [448, 489] on img "37-39 Denman Avenue, WILEY PARK NSW 2195" at bounding box center [449, 493] width 16 height 21
click at [432, 488] on img "25 Renown Avenue, WILEY PARK NSW 2195" at bounding box center [426, 489] width 16 height 21
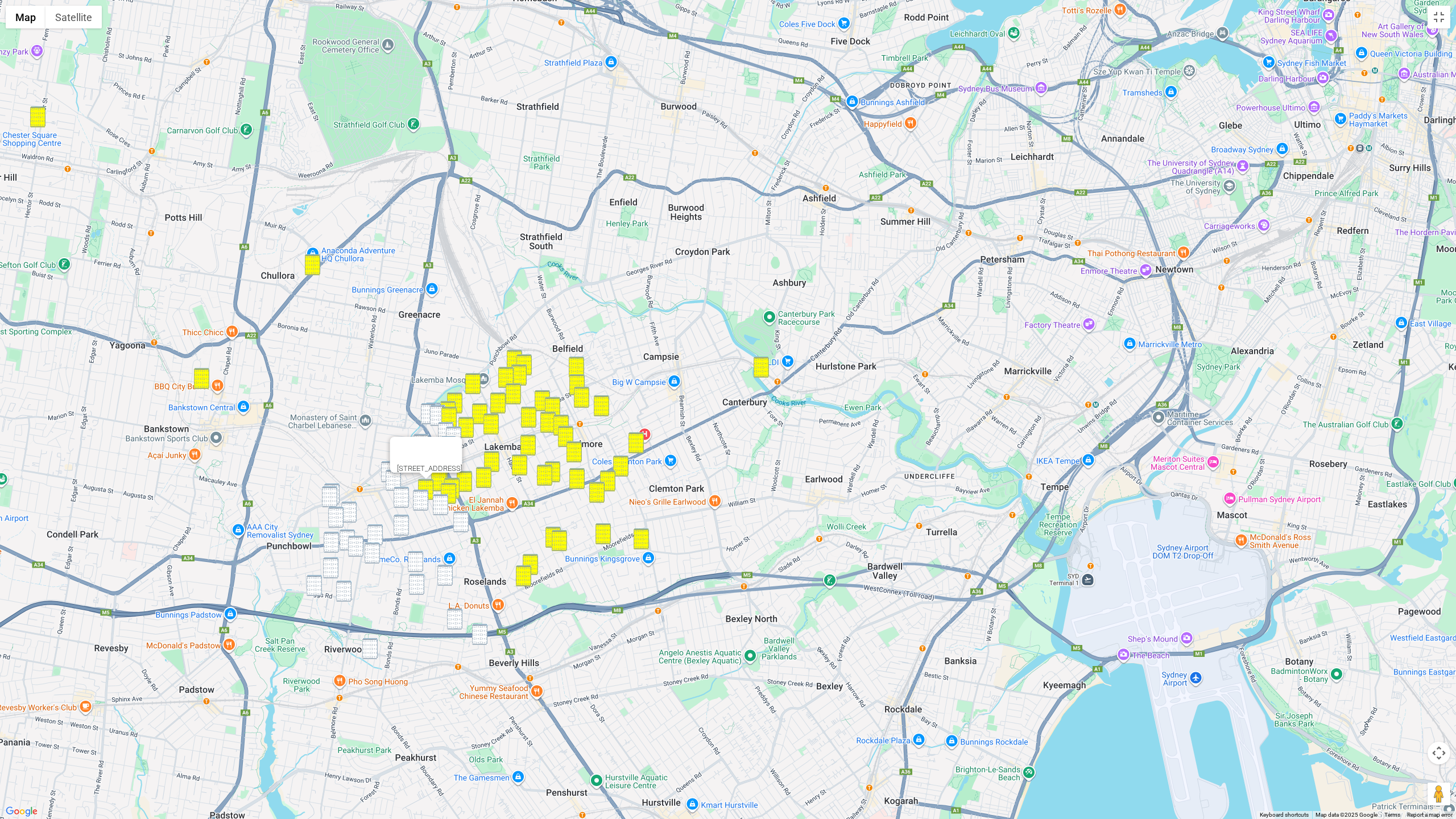
drag, startPoint x: 425, startPoint y: 495, endPoint x: 432, endPoint y: 500, distance: 8.6
click at [425, 495] on img "37 Beauchamp Street, WILEY PARK NSW 2195" at bounding box center [421, 500] width 16 height 21
drag, startPoint x: 439, startPoint y: 501, endPoint x: 443, endPoint y: 507, distance: 7.2
click at [439, 501] on img "6 Bradley Crescent, WILEY PARK NSW 2195" at bounding box center [441, 504] width 16 height 21
click at [457, 515] on img "19 Dunlop Street, ROSELANDS NSW 2196" at bounding box center [461, 521] width 16 height 21
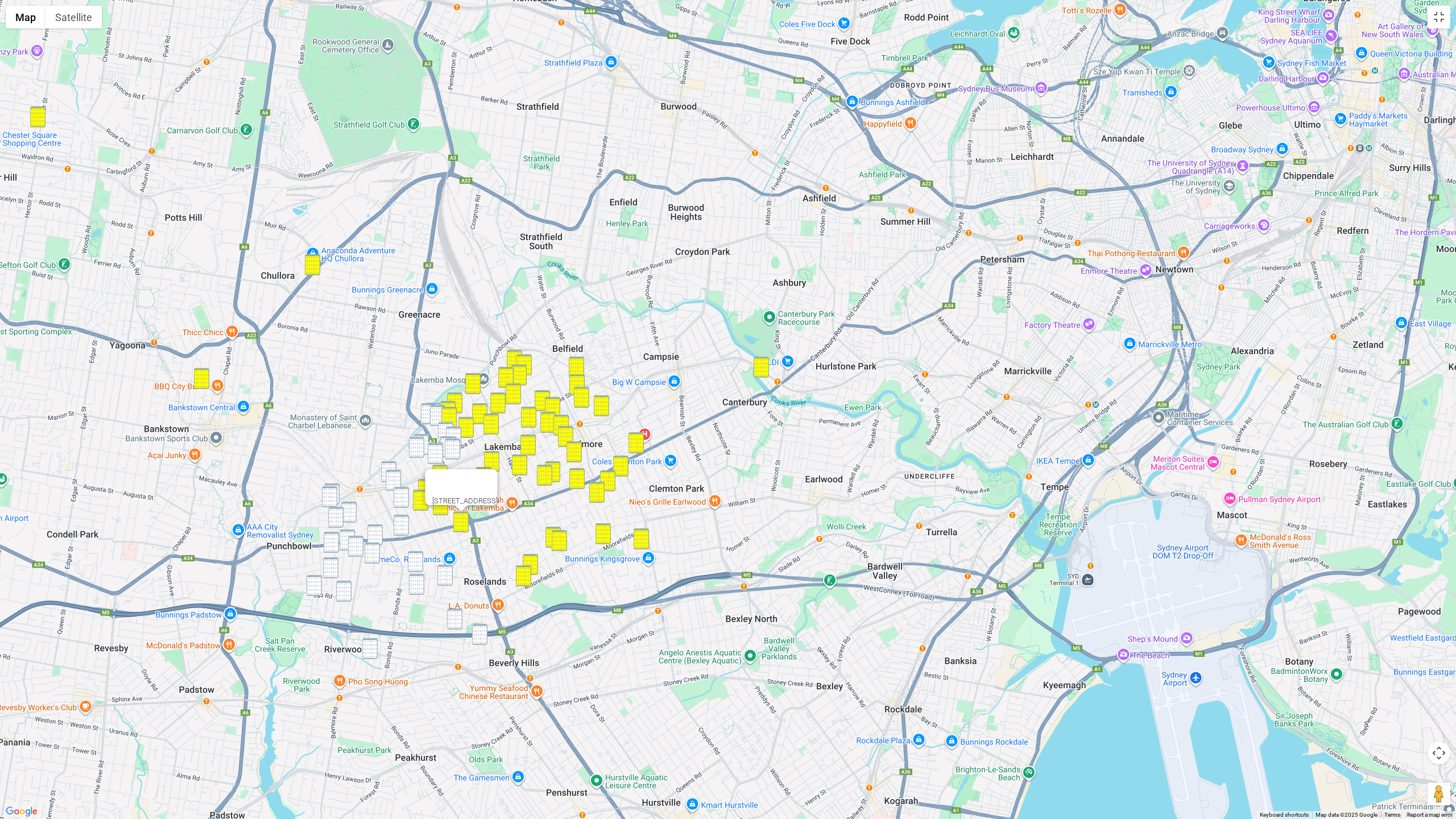
drag, startPoint x: 446, startPoint y: 576, endPoint x: 428, endPoint y: 570, distance: 19.0
click at [446, 576] on img "18 Roseview Avenue, ROSELANDS NSW 2196" at bounding box center [445, 575] width 16 height 21
click at [418, 565] on img "5B Daisy Street, ROSELANDS NSW 2196" at bounding box center [416, 561] width 16 height 21
drag, startPoint x: 417, startPoint y: 578, endPoint x: 419, endPoint y: 585, distance: 7.3
click at [417, 578] on img "30 Leigh Avenue, ROSELANDS NSW 2196" at bounding box center [417, 584] width 16 height 21
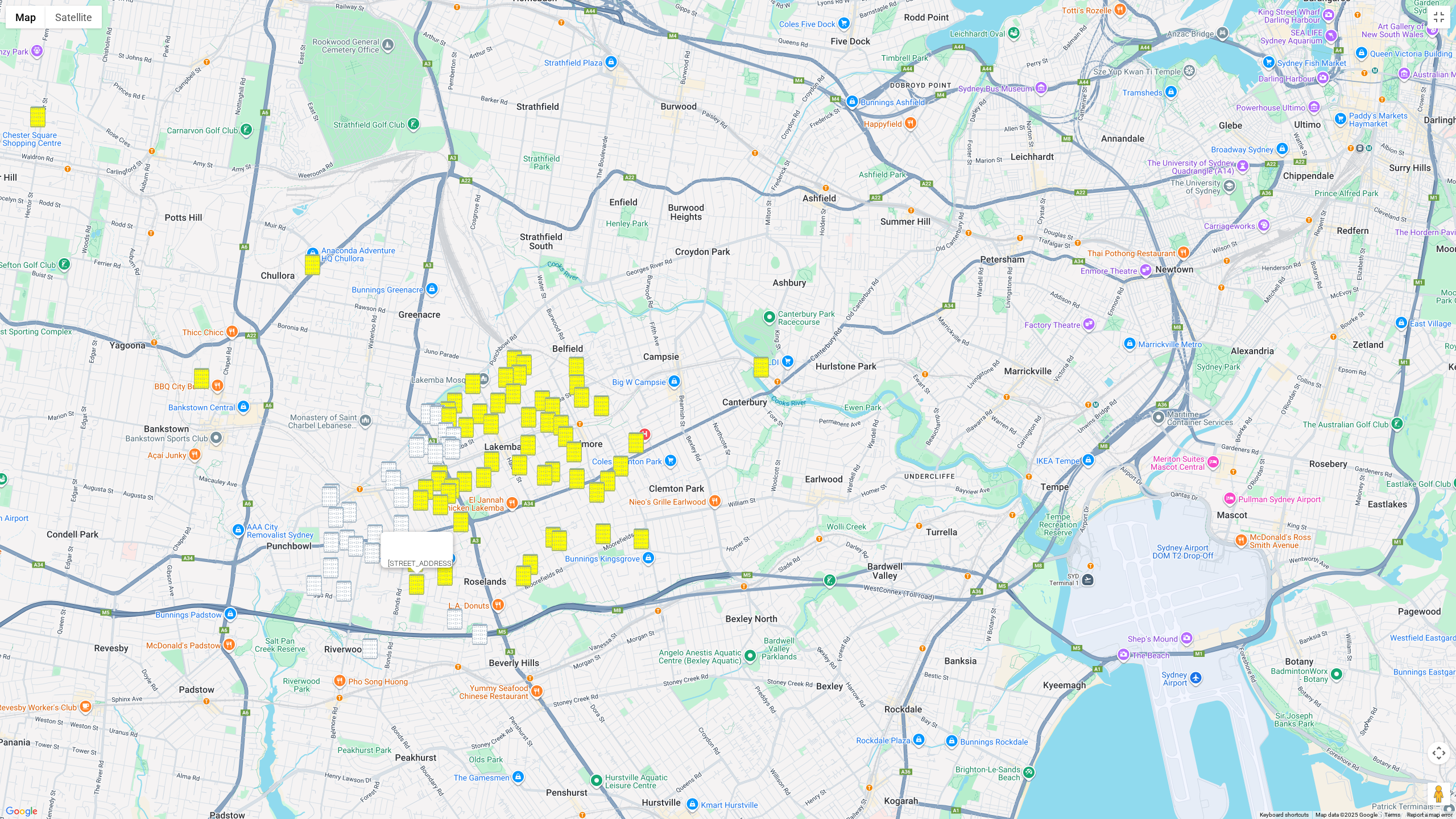
drag, startPoint x: 456, startPoint y: 612, endPoint x: 473, endPoint y: 634, distance: 27.8
click at [456, 611] on img "2/20 Grove Avenue, NARWEE NSW 2209" at bounding box center [455, 619] width 16 height 21
click at [479, 611] on img "46 Parry Avenue, NARWEE NSW 2209" at bounding box center [480, 634] width 16 height 21
click at [418, 437] on img "28 Cornelia Street, WILEY PARK NSW 2195" at bounding box center [417, 447] width 16 height 21
click at [388, 468] on img "29 Urunga Parade, PUNCHBOWL NSW 2196" at bounding box center [389, 471] width 16 height 21
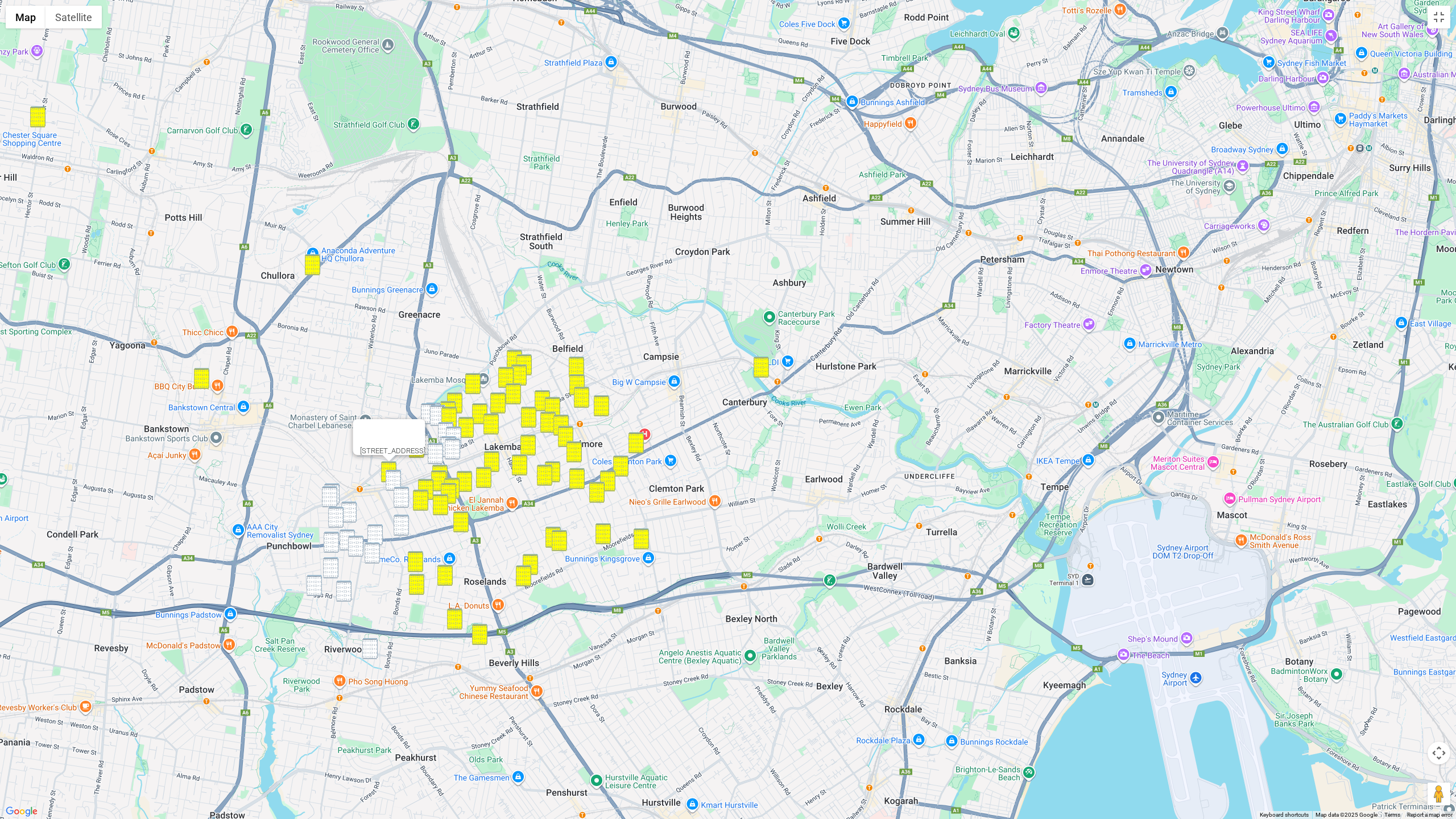
click at [393, 476] on img "148 The Boulevarde, PUNCHBOWL NSW 2196" at bounding box center [393, 480] width 16 height 21
click at [399, 491] on img "51 Rosemont Street South, PUNCHBOWL NSW 2196" at bounding box center [402, 497] width 16 height 21
click at [398, 523] on img "98 Broadway, PUNCHBOWL NSW 2196" at bounding box center [402, 525] width 16 height 21
click at [356, 514] on img "34 Victoria Road, PUNCHBOWL NSW 2196" at bounding box center [349, 511] width 16 height 21
drag, startPoint x: 342, startPoint y: 517, endPoint x: 349, endPoint y: 529, distance: 13.9
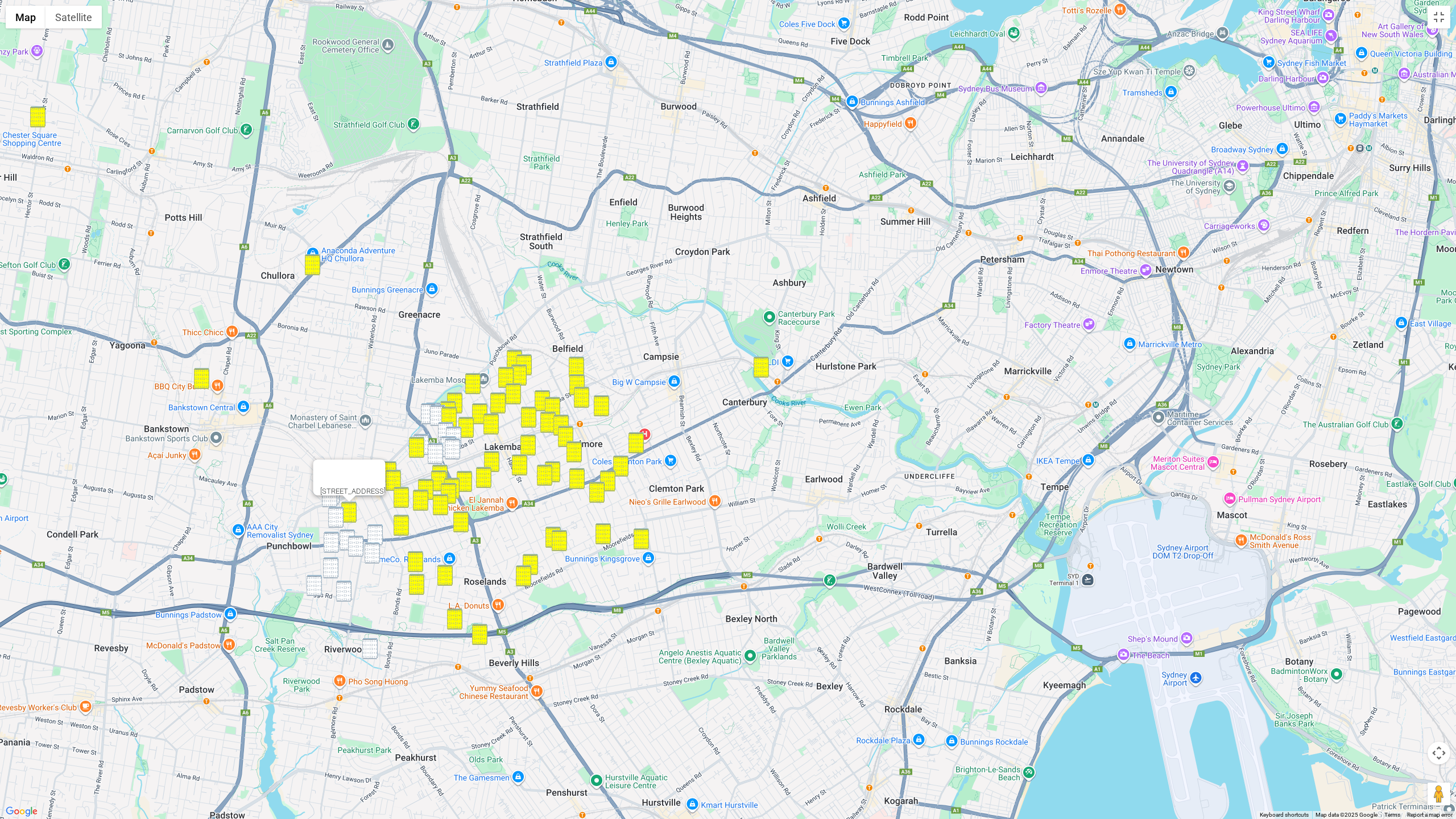
click at [342, 517] on img "11A Norman Street, PUNCHBOWL NSW 2196" at bounding box center [336, 517] width 16 height 21
drag, startPoint x: 350, startPoint y: 530, endPoint x: 359, endPoint y: 531, distance: 9.1
click at [350, 530] on img "86 Victoria Road, PUNCHBOWL NSW 2196" at bounding box center [348, 539] width 16 height 21
drag, startPoint x: 373, startPoint y: 532, endPoint x: 367, endPoint y: 535, distance: 6.7
click at [373, 533] on img "25 Parkland Avenue, PUNCHBOWL NSW 2196" at bounding box center [375, 535] width 16 height 21
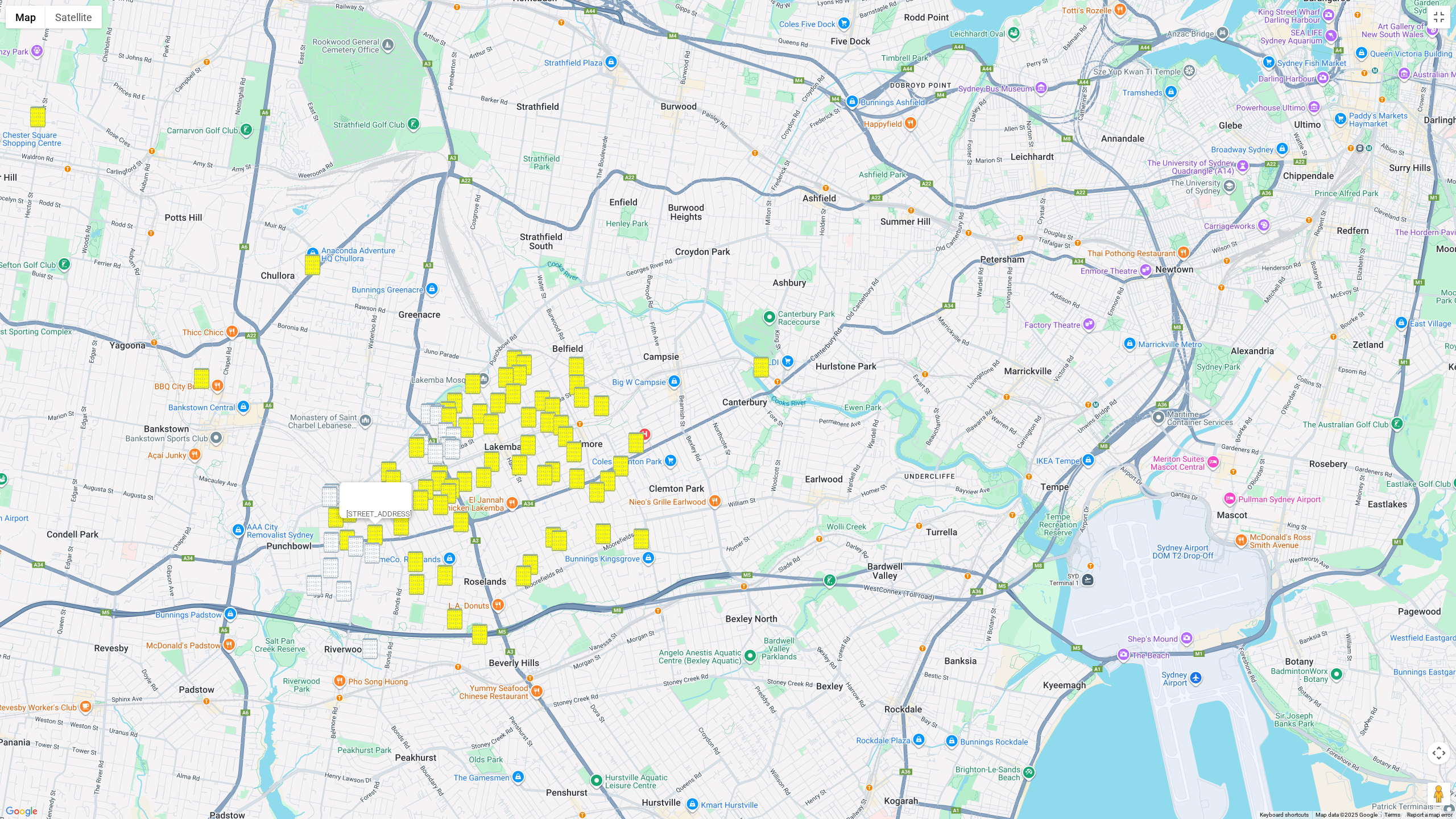
drag, startPoint x: 359, startPoint y: 537, endPoint x: 350, endPoint y: 537, distance: 9.0
click at [359, 537] on img "28 Augusta Street, PUNCHBOWL NSW 2196" at bounding box center [356, 546] width 16 height 21
drag, startPoint x: 329, startPoint y: 537, endPoint x: 341, endPoint y: 542, distance: 13.0
click at [329, 537] on img "8-10 Belair Street, PUNCHBOWL NSW 2196" at bounding box center [331, 542] width 16 height 21
click at [370, 553] on img "28 Lumeah Avenue, PUNCHBOWL NSW 2196" at bounding box center [372, 553] width 16 height 21
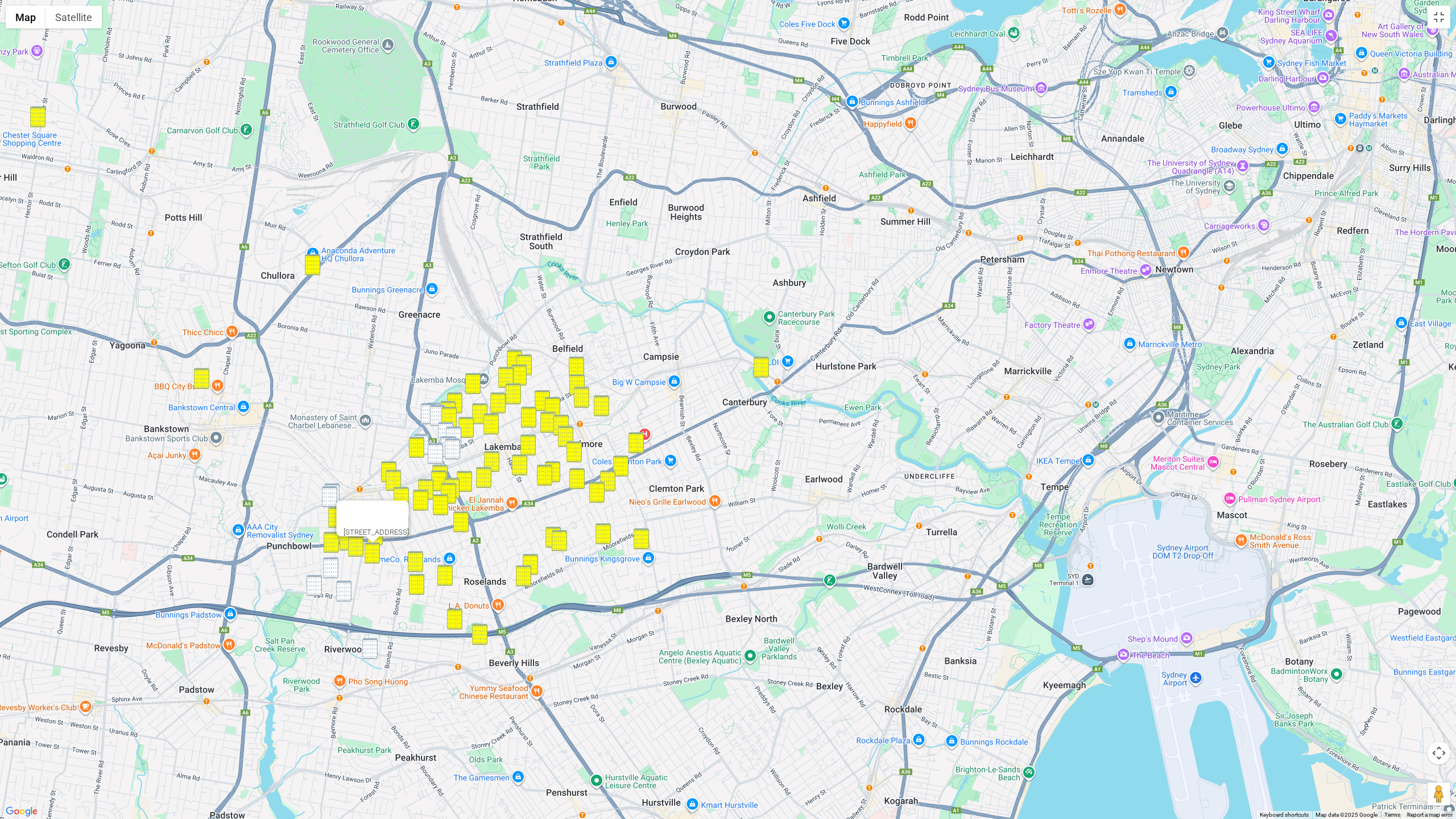
click at [332, 568] on img "30 Kensington Street, PUNCHBOWL NSW 2196" at bounding box center [331, 568] width 16 height 21
drag, startPoint x: 316, startPoint y: 583, endPoint x: 332, endPoint y: 586, distance: 16.3
click at [316, 583] on img "38A Wiggs Road, RIVERWOOD NSW 2210" at bounding box center [314, 585] width 16 height 21
click at [345, 589] on img "8 Alverstone Street, RIVERWOOD NSW 2210" at bounding box center [344, 590] width 16 height 21
click at [373, 611] on img "38 Napoleon Street, RIVERWOOD NSW 2210" at bounding box center [370, 648] width 16 height 21
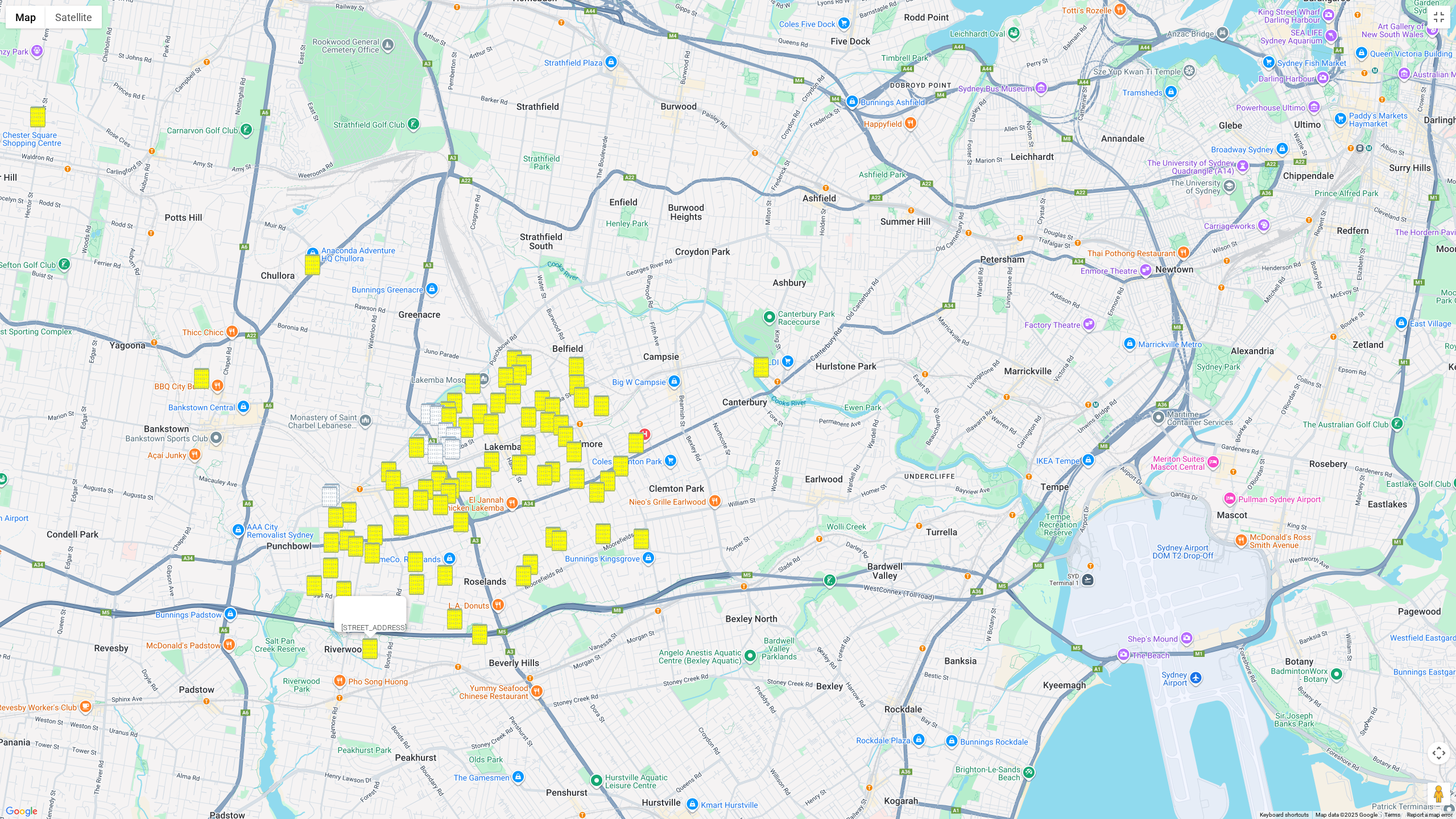
click at [337, 483] on img "878 Punchbowl Road, PUNCHBOWL NSW 2196" at bounding box center [332, 493] width 16 height 21
click at [331, 491] on img "1B Linden Avenue, PUNCHBOWL NSW 2196" at bounding box center [330, 496] width 16 height 21
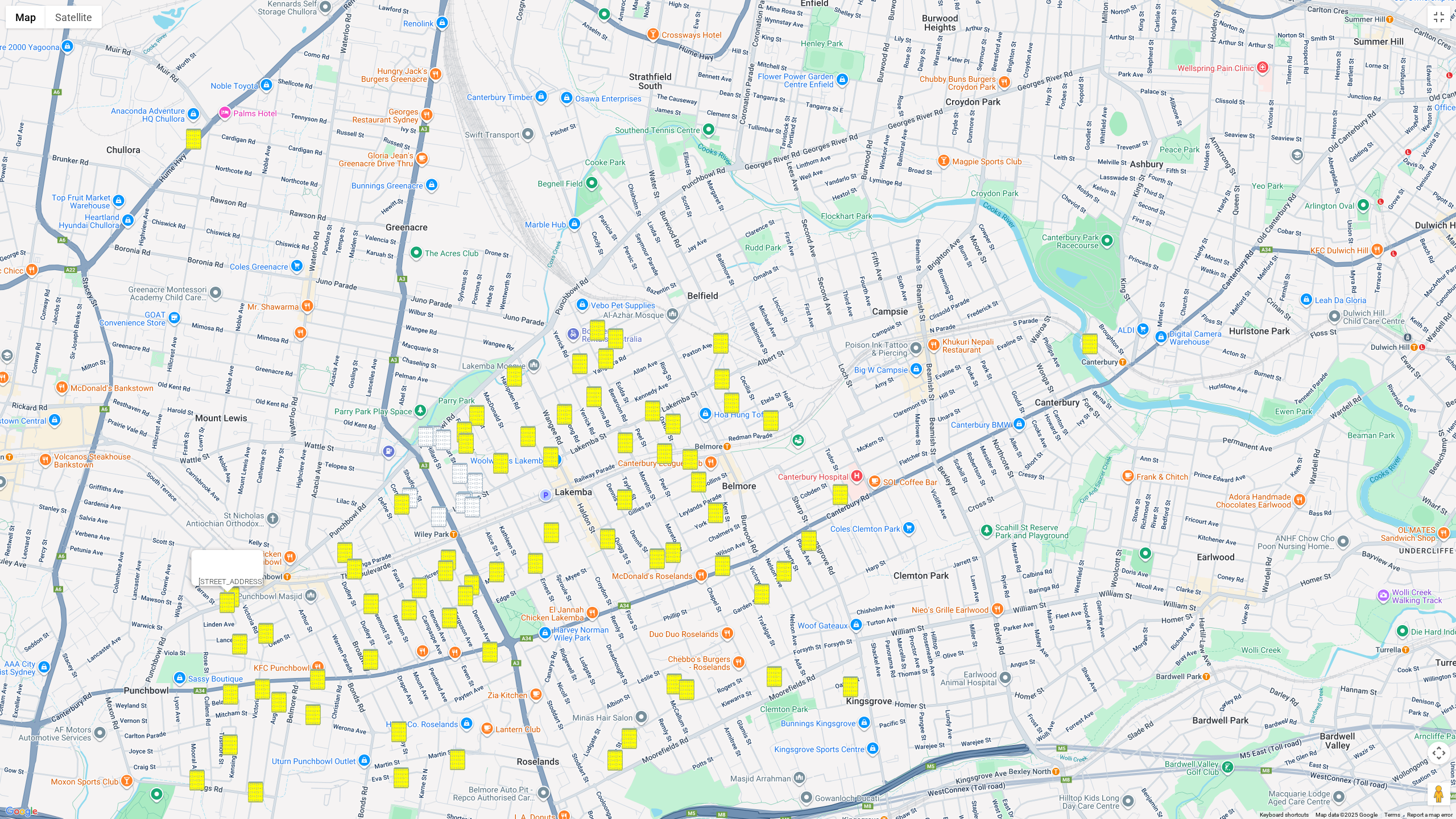
click at [435, 427] on img "59 Hillard Street, WILEY PARK NSW 2195" at bounding box center [434, 435] width 16 height 21
drag, startPoint x: 428, startPoint y: 429, endPoint x: 439, endPoint y: 433, distance: 11.7
click at [429, 429] on img "3/68 Hillard Street, WILEY PARK NSW 2195" at bounding box center [426, 436] width 16 height 21
click at [448, 435] on img "48 McCourt Street, WILEY PARK NSW 2195" at bounding box center [443, 439] width 16 height 21
drag, startPoint x: 456, startPoint y: 468, endPoint x: 466, endPoint y: 477, distance: 13.5
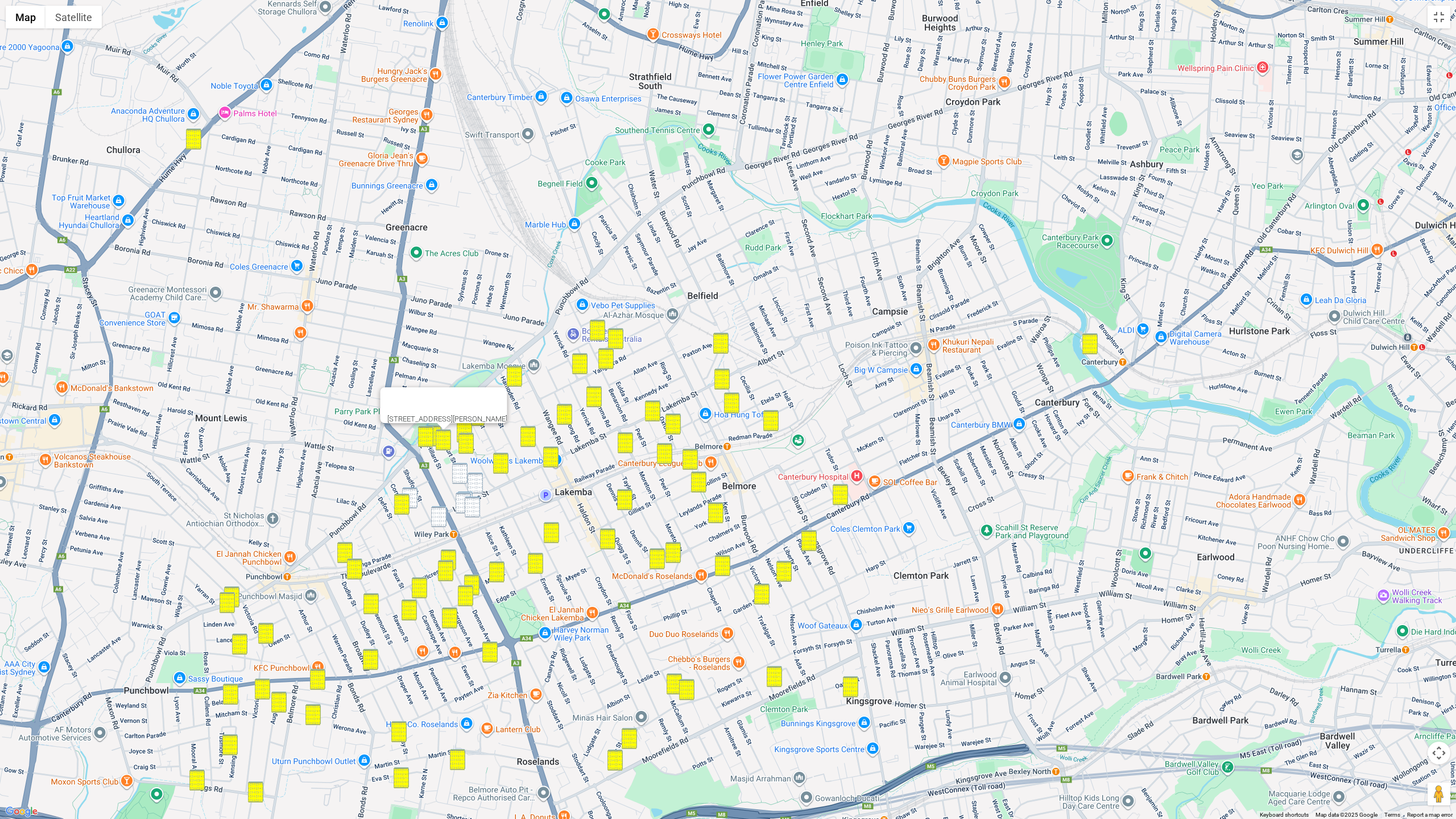
click at [456, 468] on img "12 McCourt Street, WILEY PARK NSW 2195" at bounding box center [460, 473] width 16 height 21
drag
click at [471, 481] on img "281 Lakemba Street, WILEY PARK NSW 2195" at bounding box center [475, 482] width 16 height 21
click at [412, 492] on img "35 Cornelia Street, WILEY PARK NSW 2195" at bounding box center [410, 497] width 16 height 21
click at [478, 487] on img "281 Lakemba Street, WILEY PARK NSW 2195" at bounding box center [475, 482] width 16 height 21
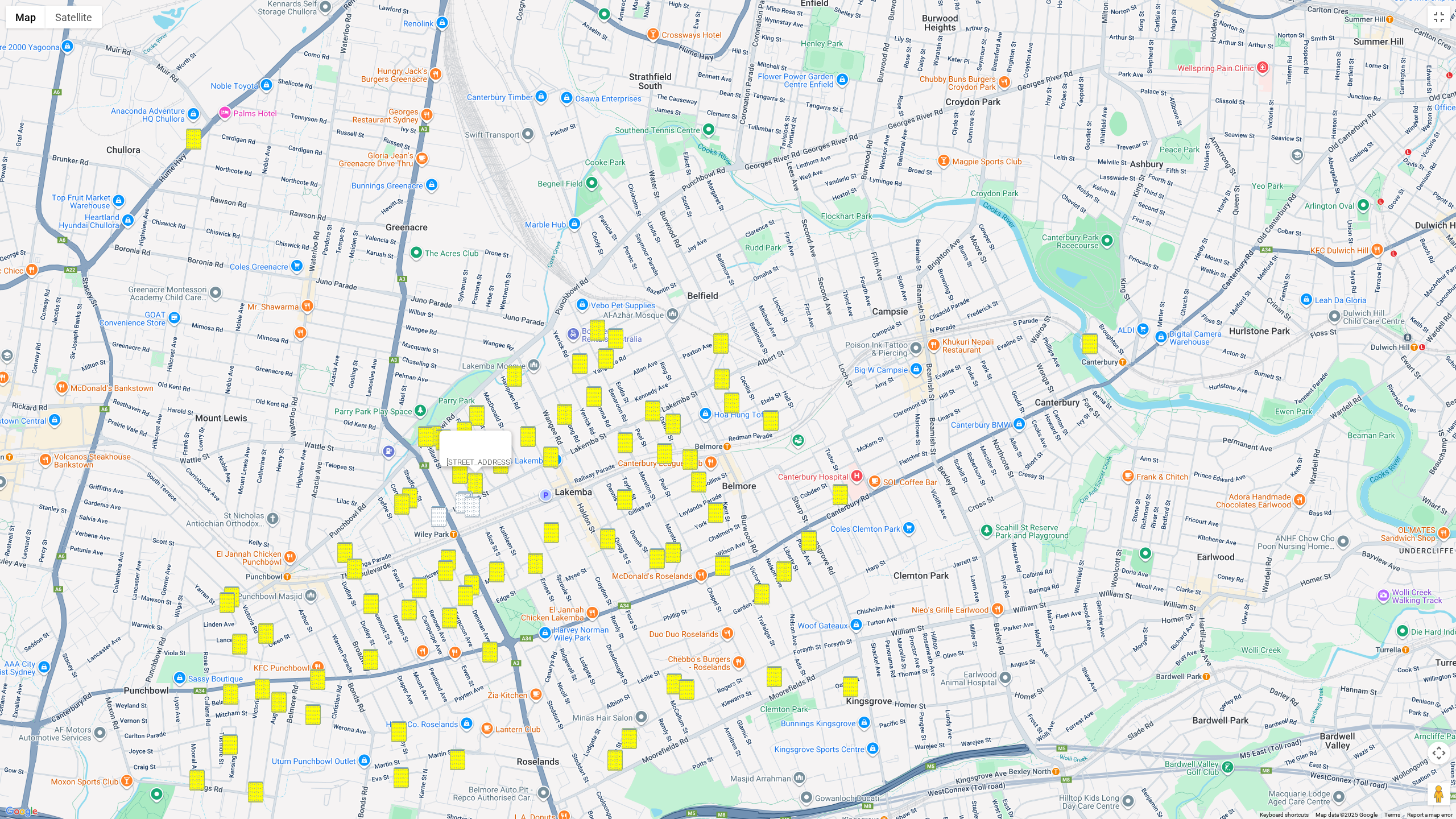
click at [471, 492] on img "274 Lakemba Street, WILEY PARK NSW 2195" at bounding box center [465, 501] width 16 height 21
click at [462, 496] on img "276 Lakemba Street, WILEY PARK NSW 2195" at bounding box center [464, 503] width 16 height 21
click at [475, 503] on img "11-13 Alice Street North, WILEY PARK NSW 2195" at bounding box center [472, 507] width 16 height 21
click at [442, 514] on img "2/9 Shadforth Street, WILEY PARK NSW 2195" at bounding box center [439, 516] width 16 height 21
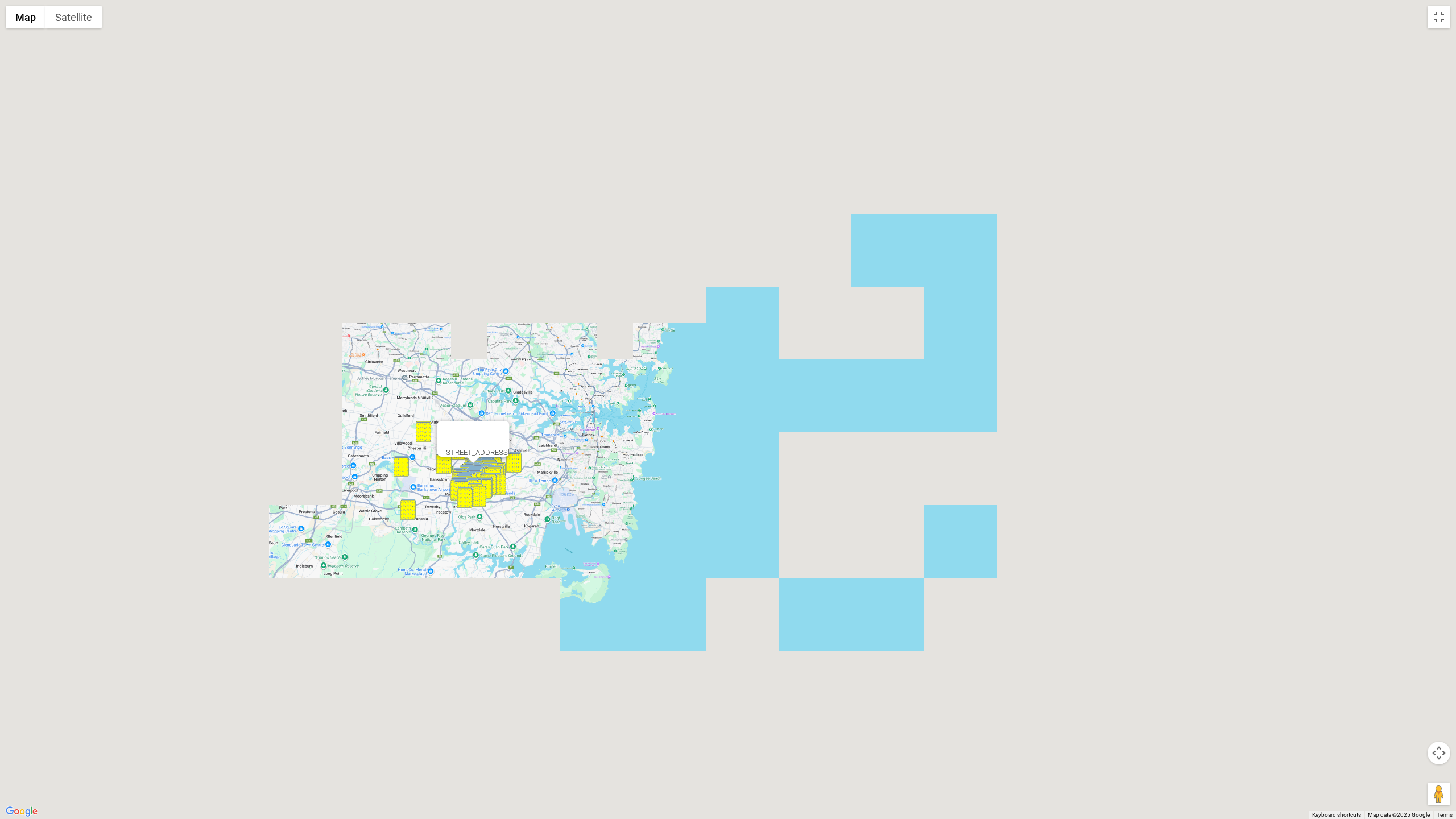
click at [551, 392] on div "2/9 Shadforth Street, WILEY PARK NSW 2195" at bounding box center [728, 410] width 1456 height 819
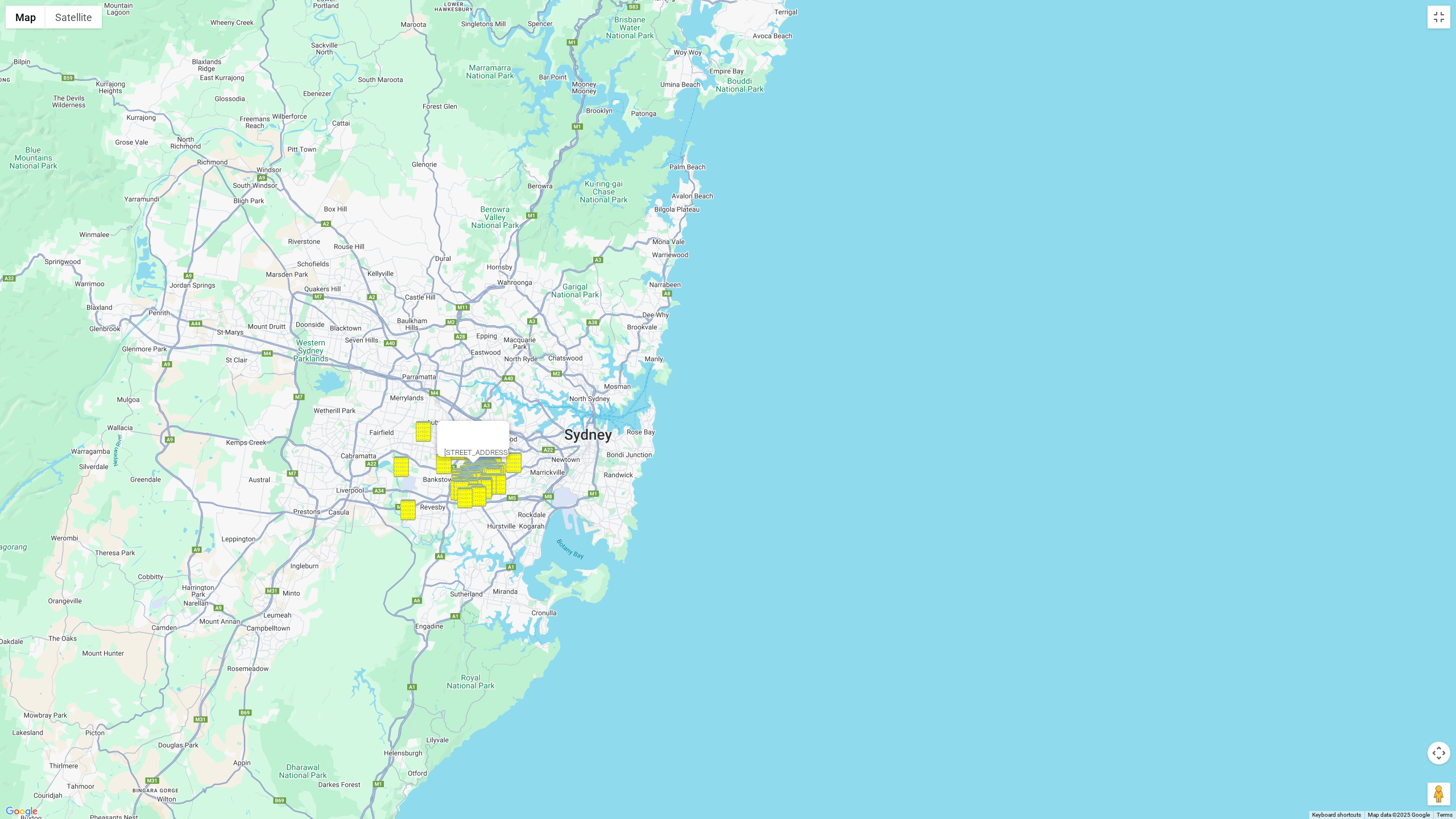
click at [510, 427] on button "Close" at bounding box center [496, 434] width 27 height 27
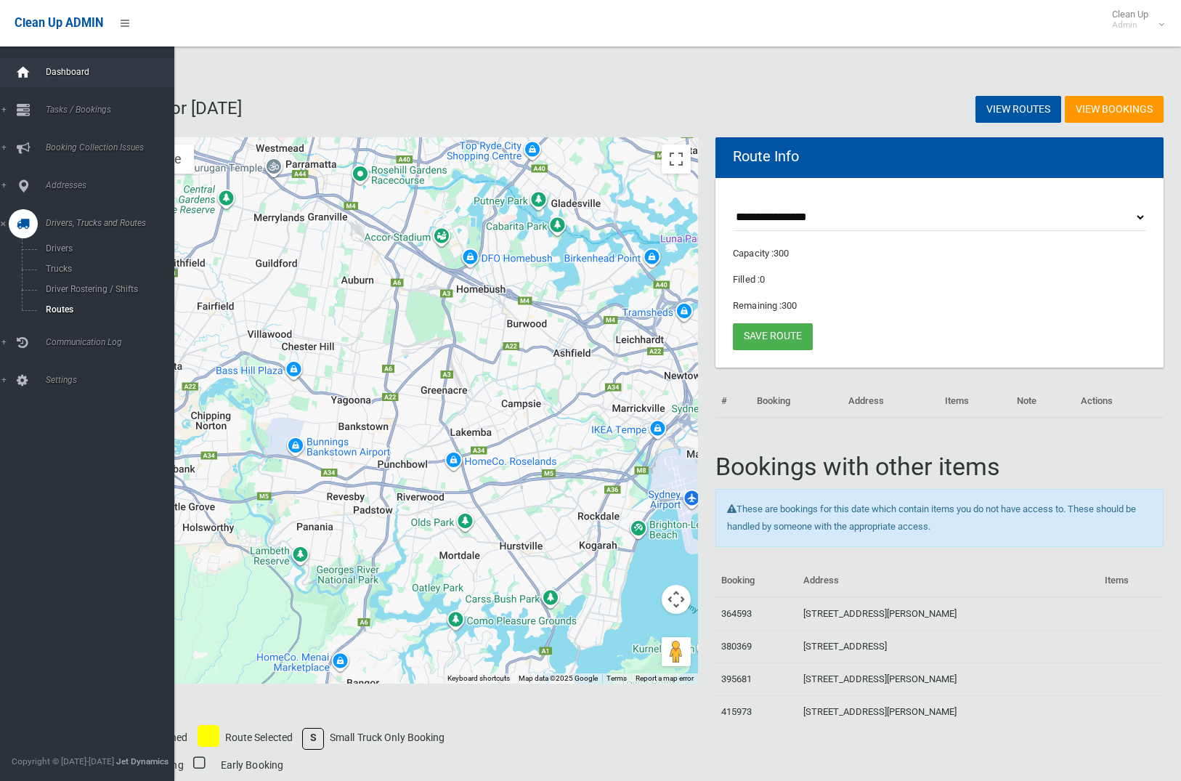
click at [22, 68] on icon at bounding box center [23, 72] width 16 height 29
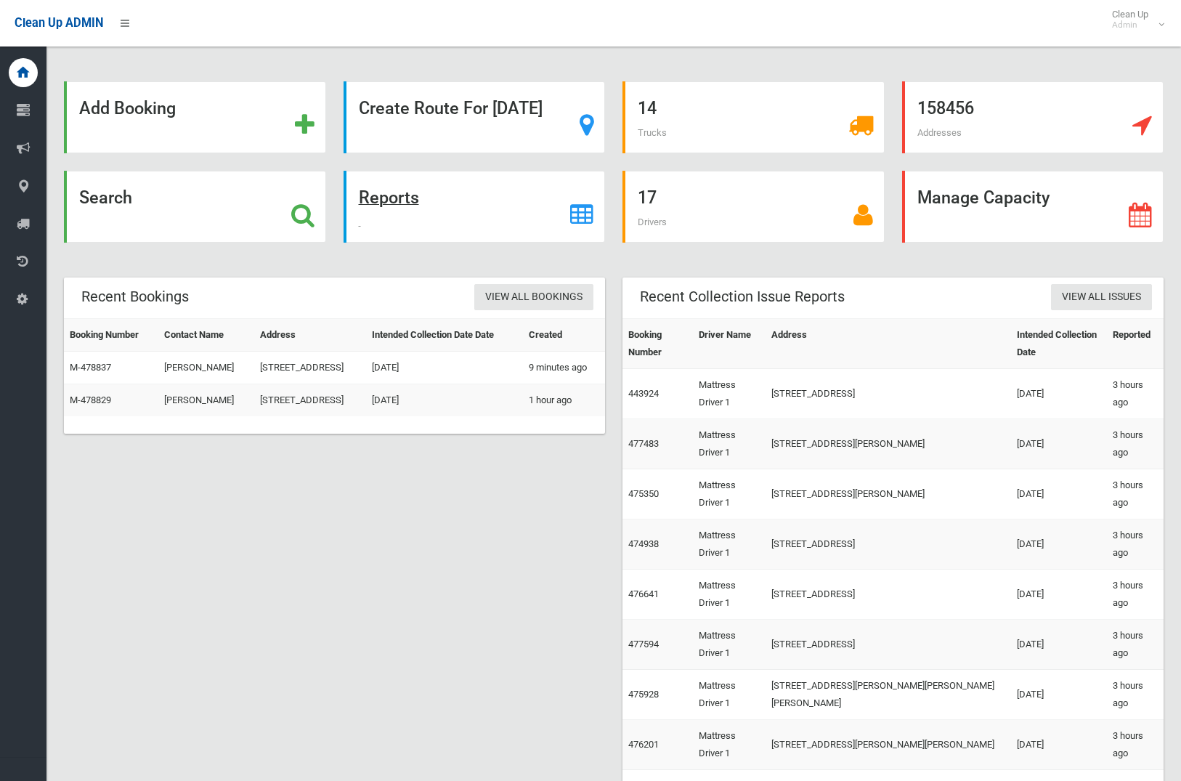
click at [376, 206] on strong "Reports" at bounding box center [389, 197] width 60 height 20
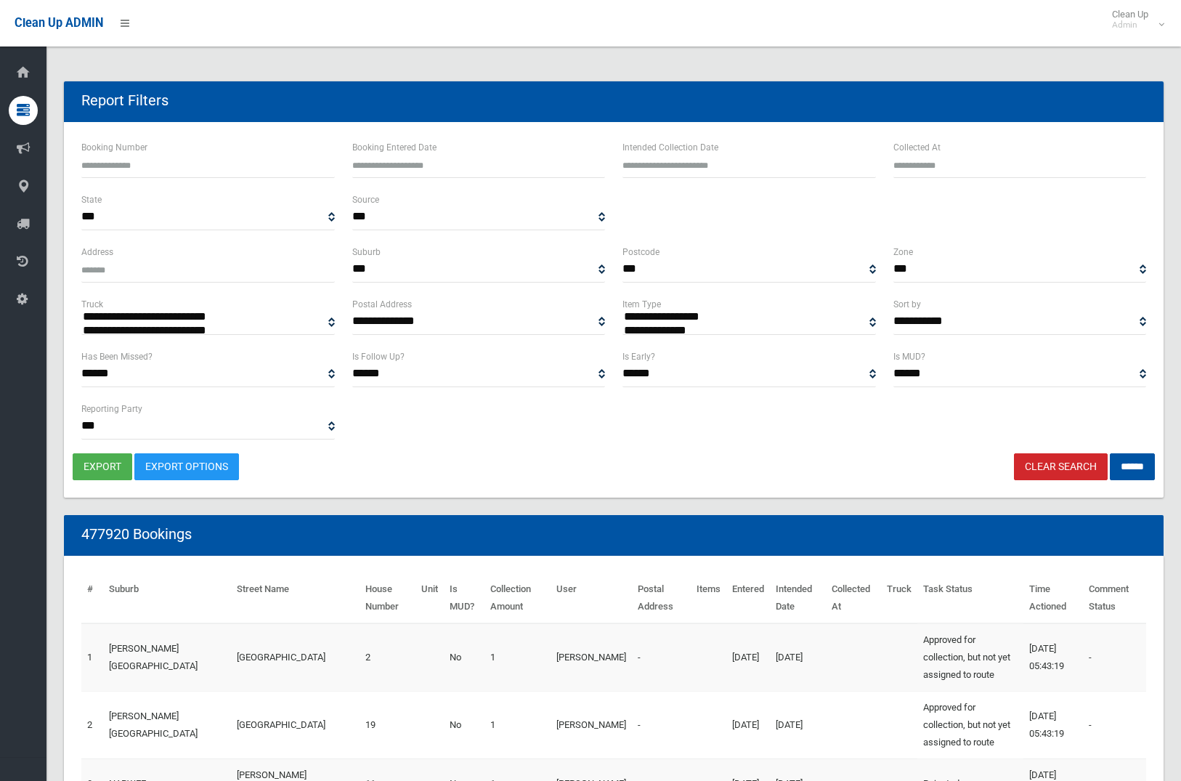
select select
type input "**********"
drag, startPoint x: 691, startPoint y: 163, endPoint x: 691, endPoint y: 171, distance: 8.0
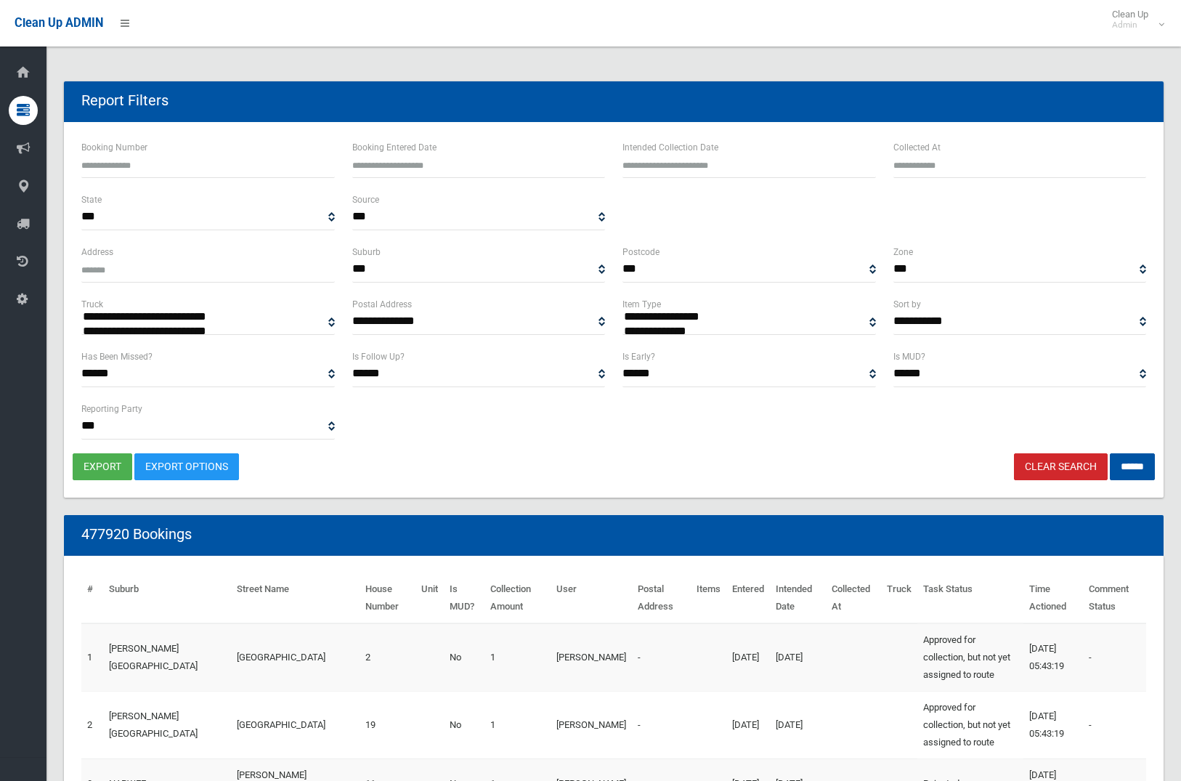
click at [691, 163] on input "text" at bounding box center [748, 164] width 253 height 27
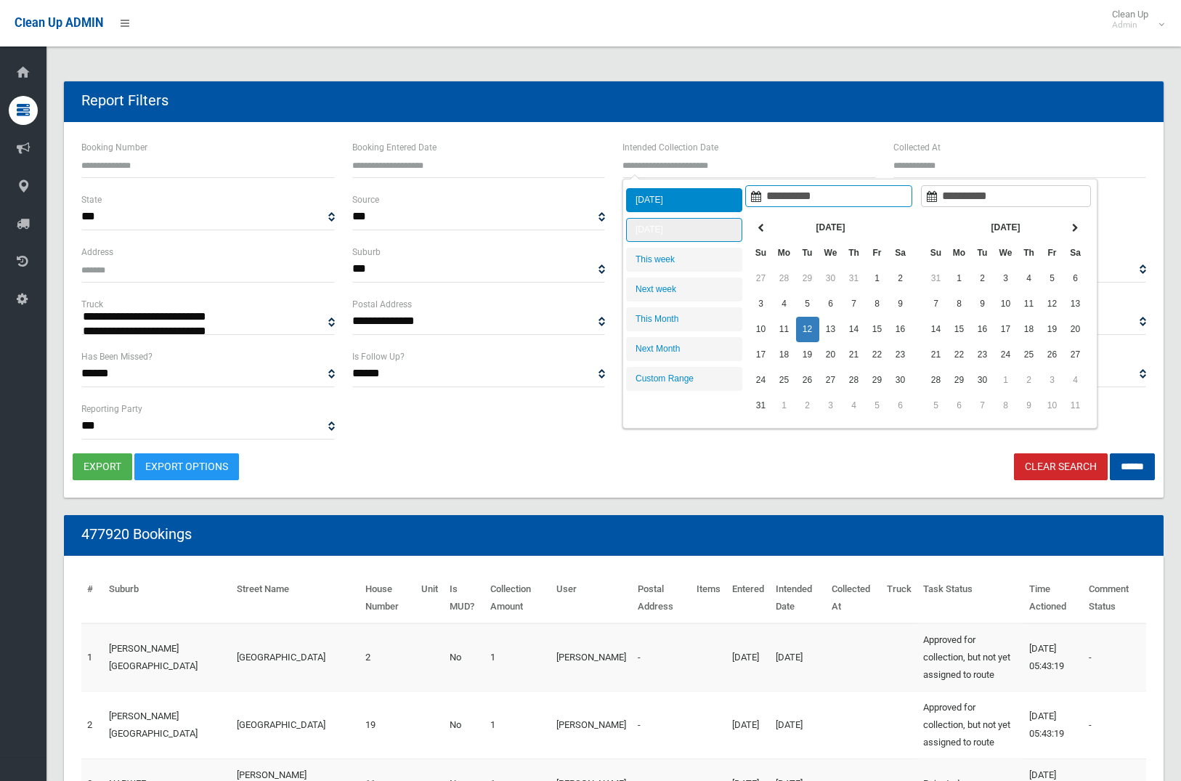
type input "**********"
click at [688, 227] on li "[DATE]" at bounding box center [684, 230] width 116 height 24
type input "**********"
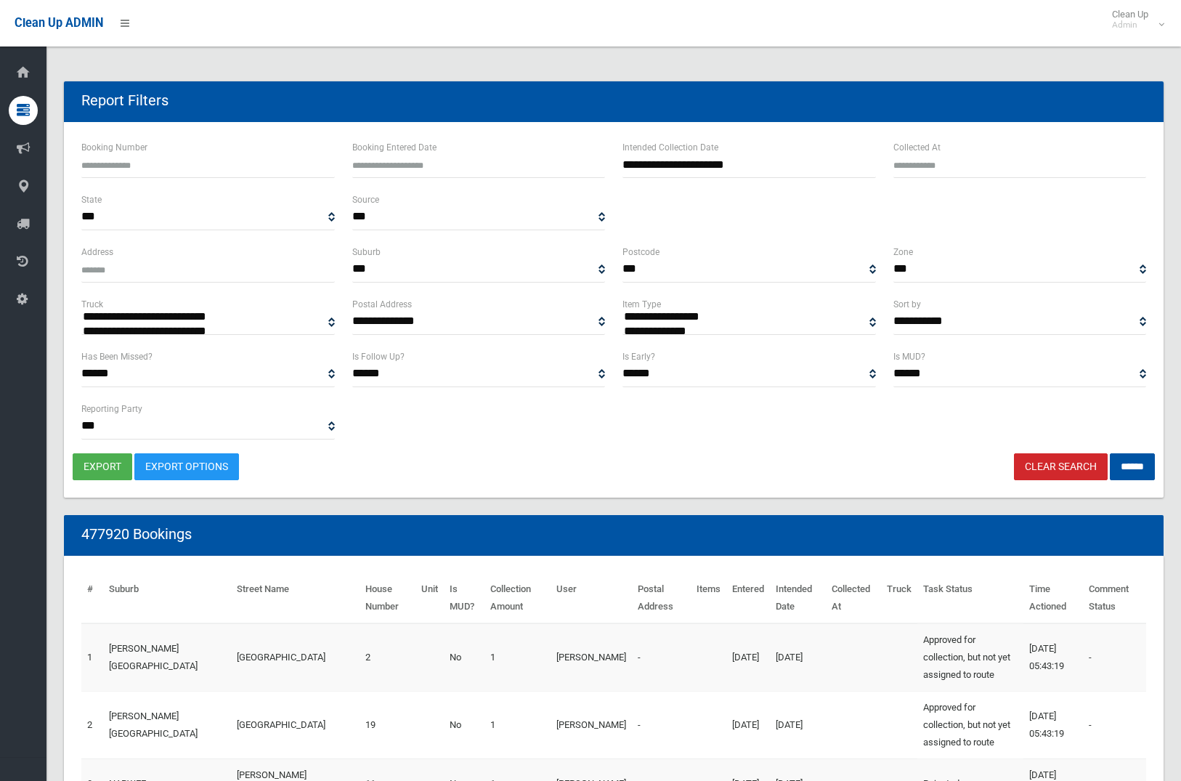
select select "**"
click at [1136, 469] on input "******" at bounding box center [1132, 466] width 45 height 27
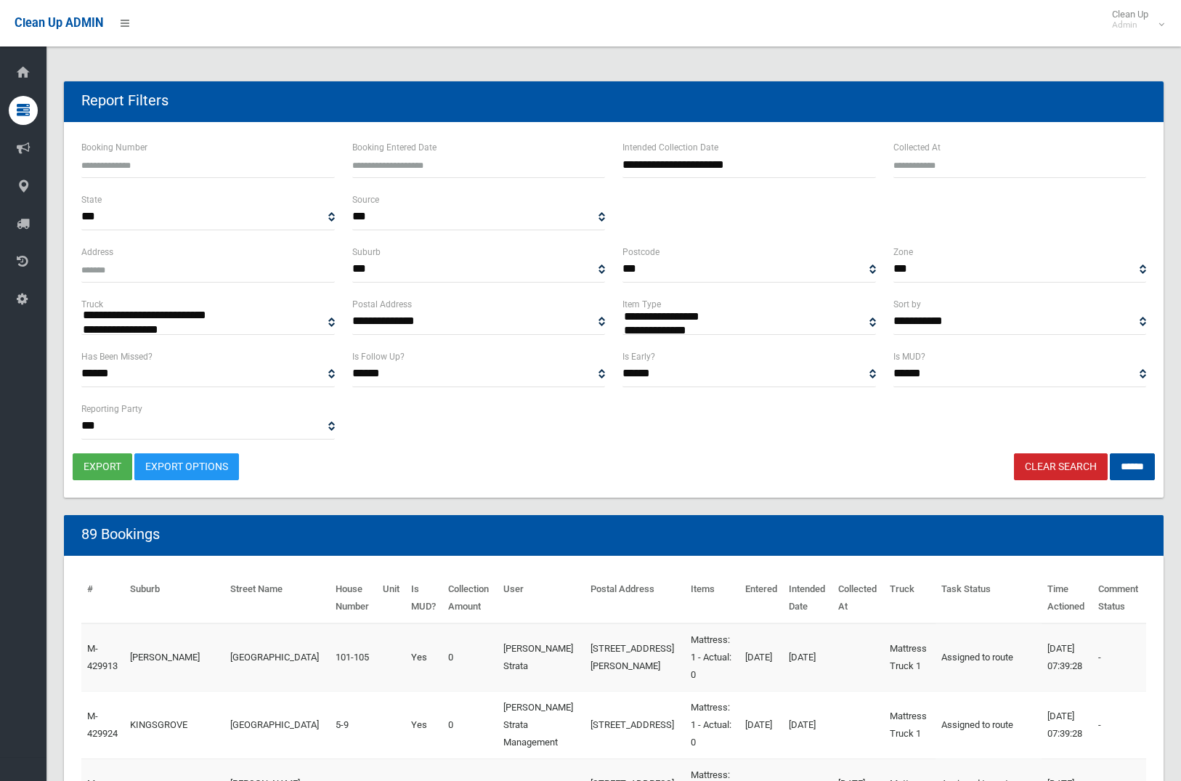
select select
click at [86, 457] on button "export" at bounding box center [103, 466] width 60 height 27
